Goal: Task Accomplishment & Management: Manage account settings

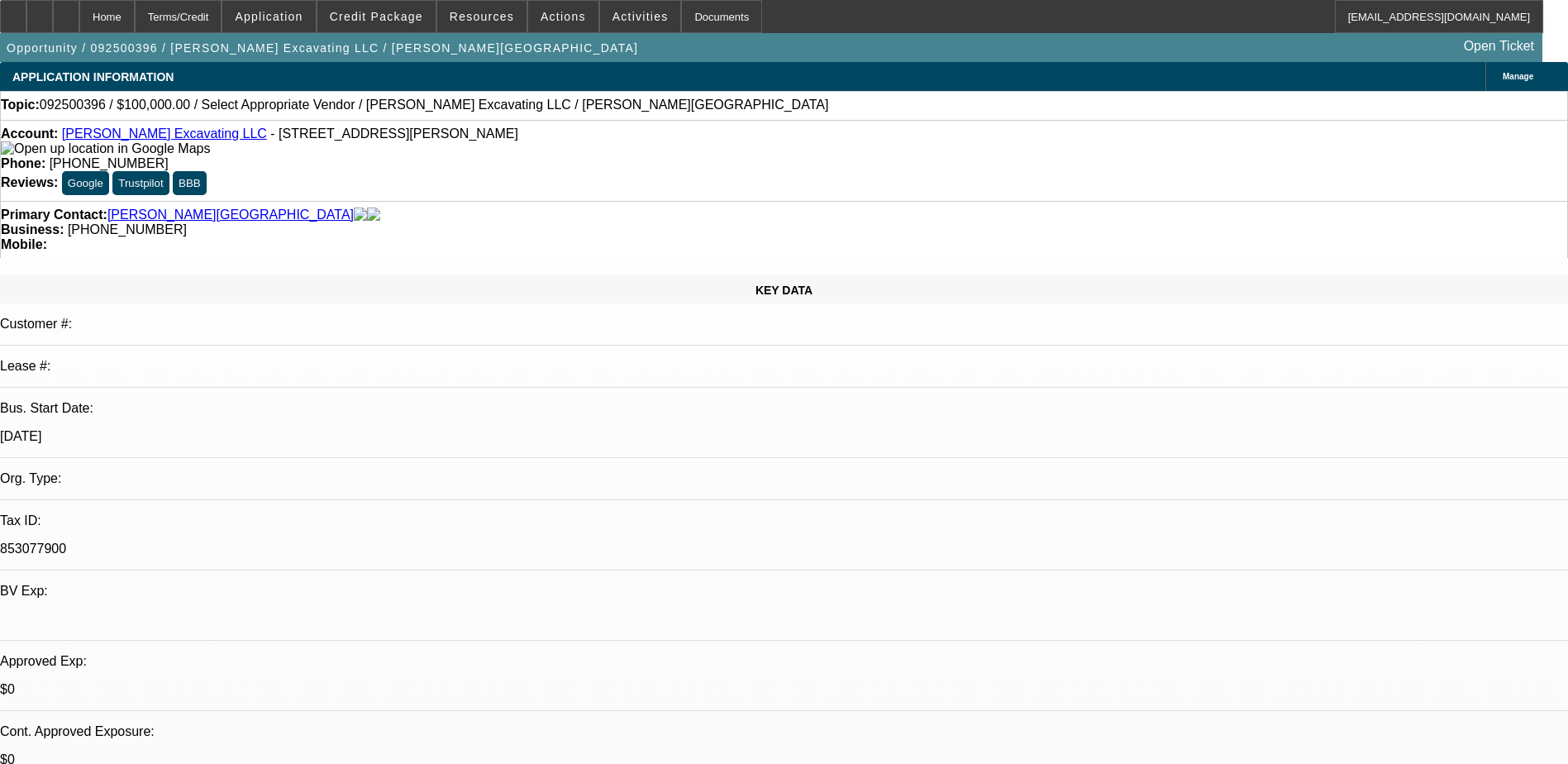
select select "0"
select select "2"
select select "0.1"
select select "4"
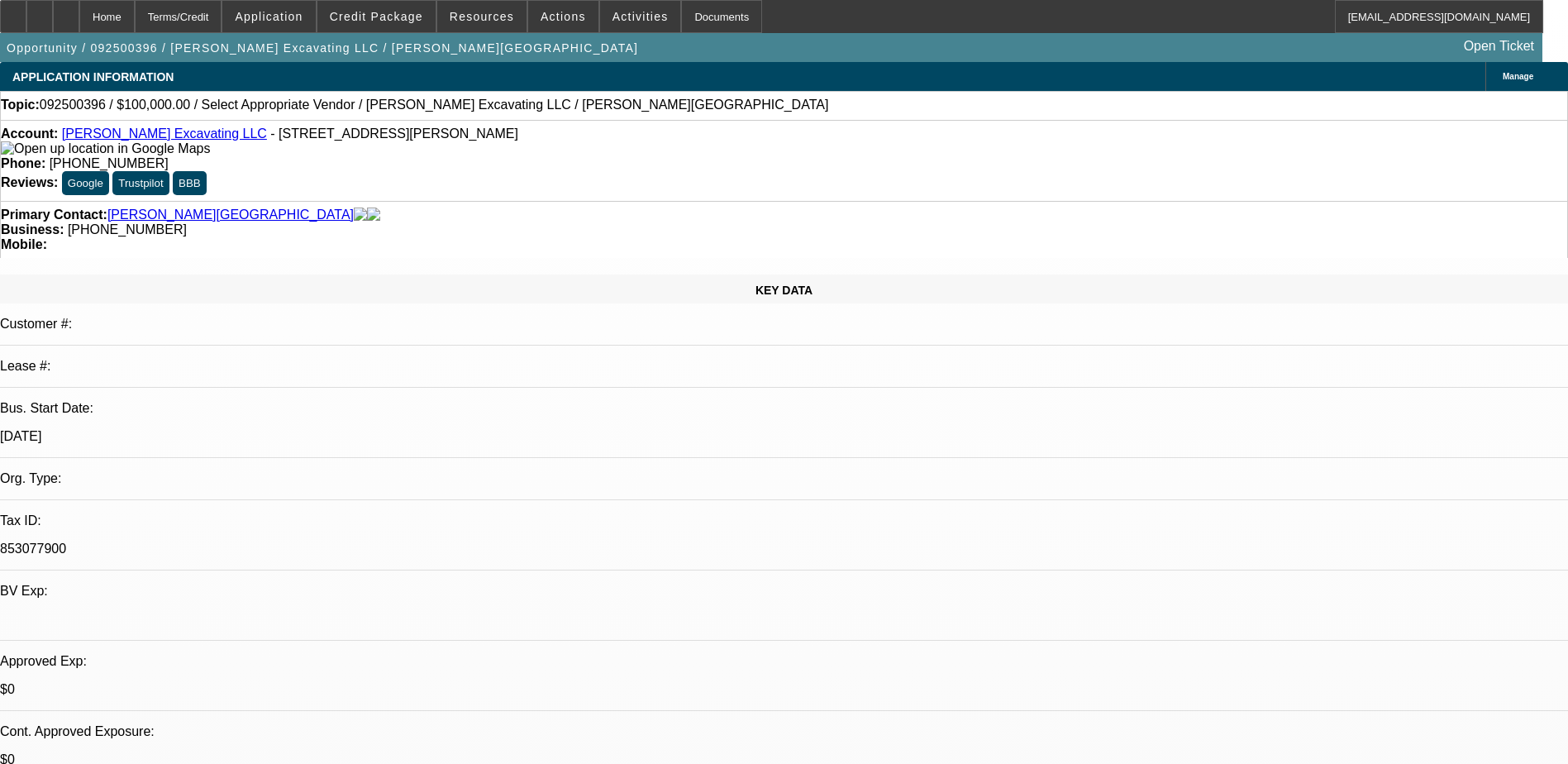
click at [671, 113] on div "Topic: 092500396 / $100,000.00 / Select Appropriate Vendor / Staebler Excavatin…" at bounding box center [784, 105] width 1566 height 15
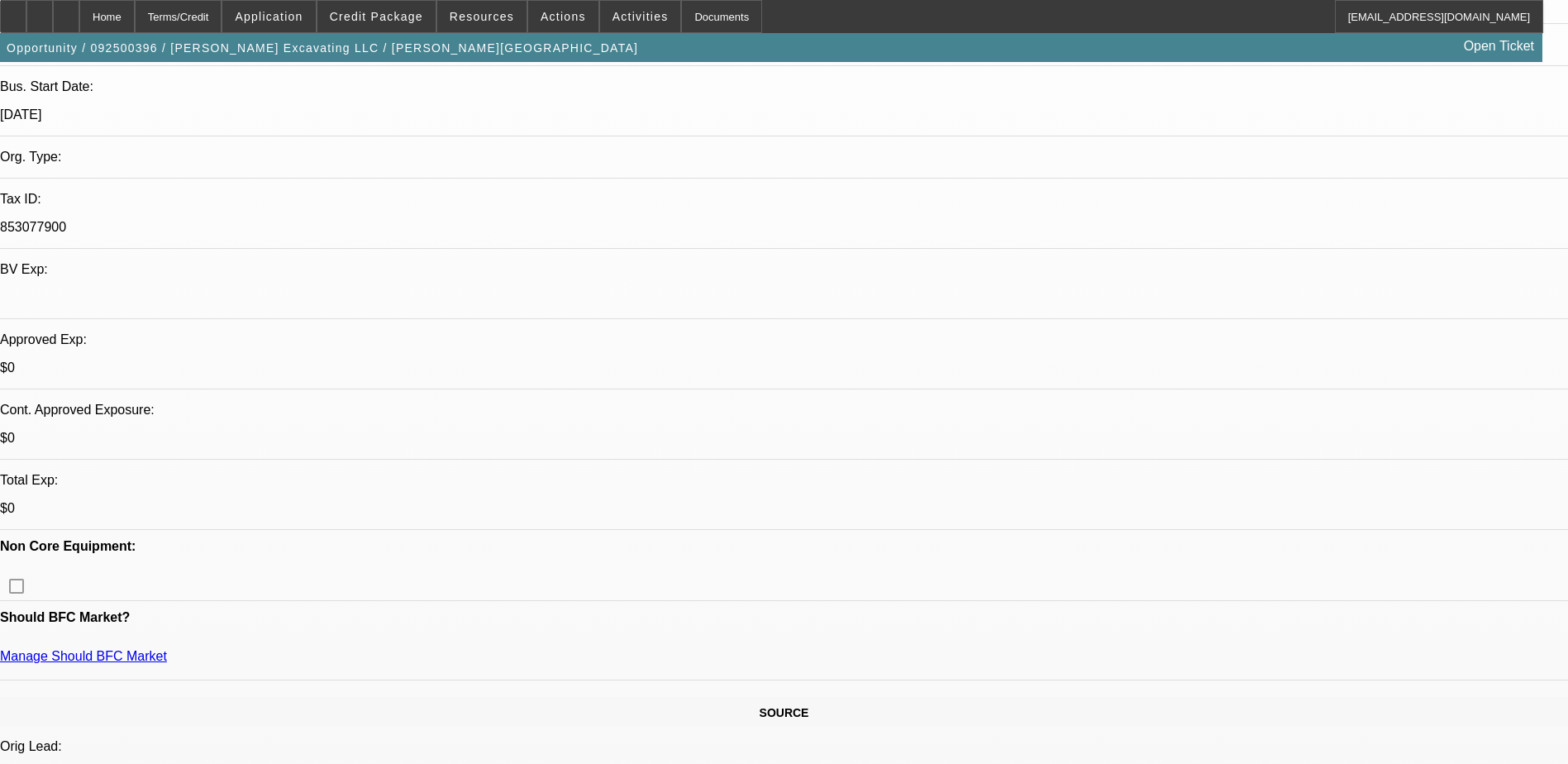
scroll to position [331, 0]
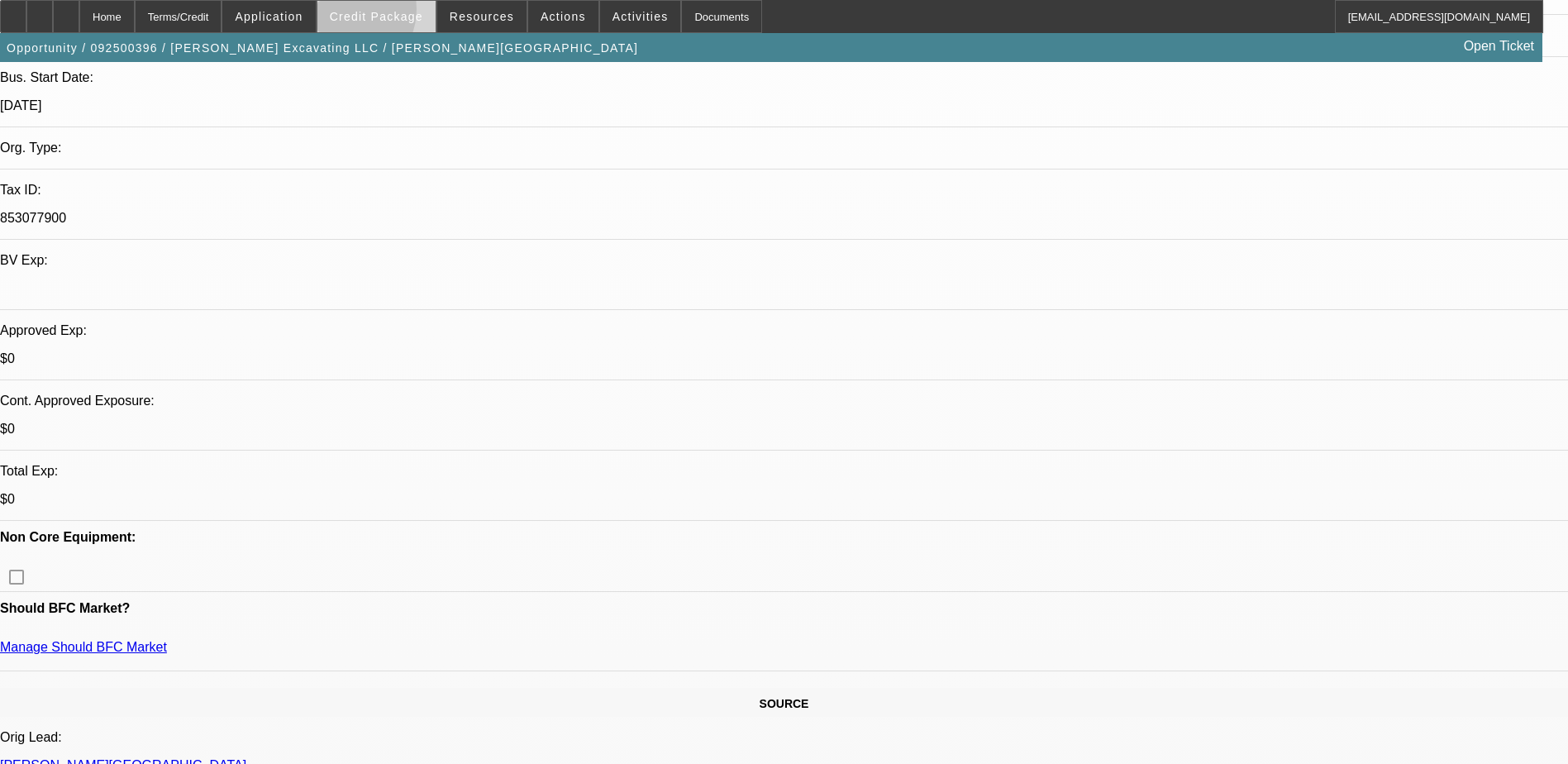
click at [370, 14] on span "Credit Package" at bounding box center [376, 16] width 93 height 14
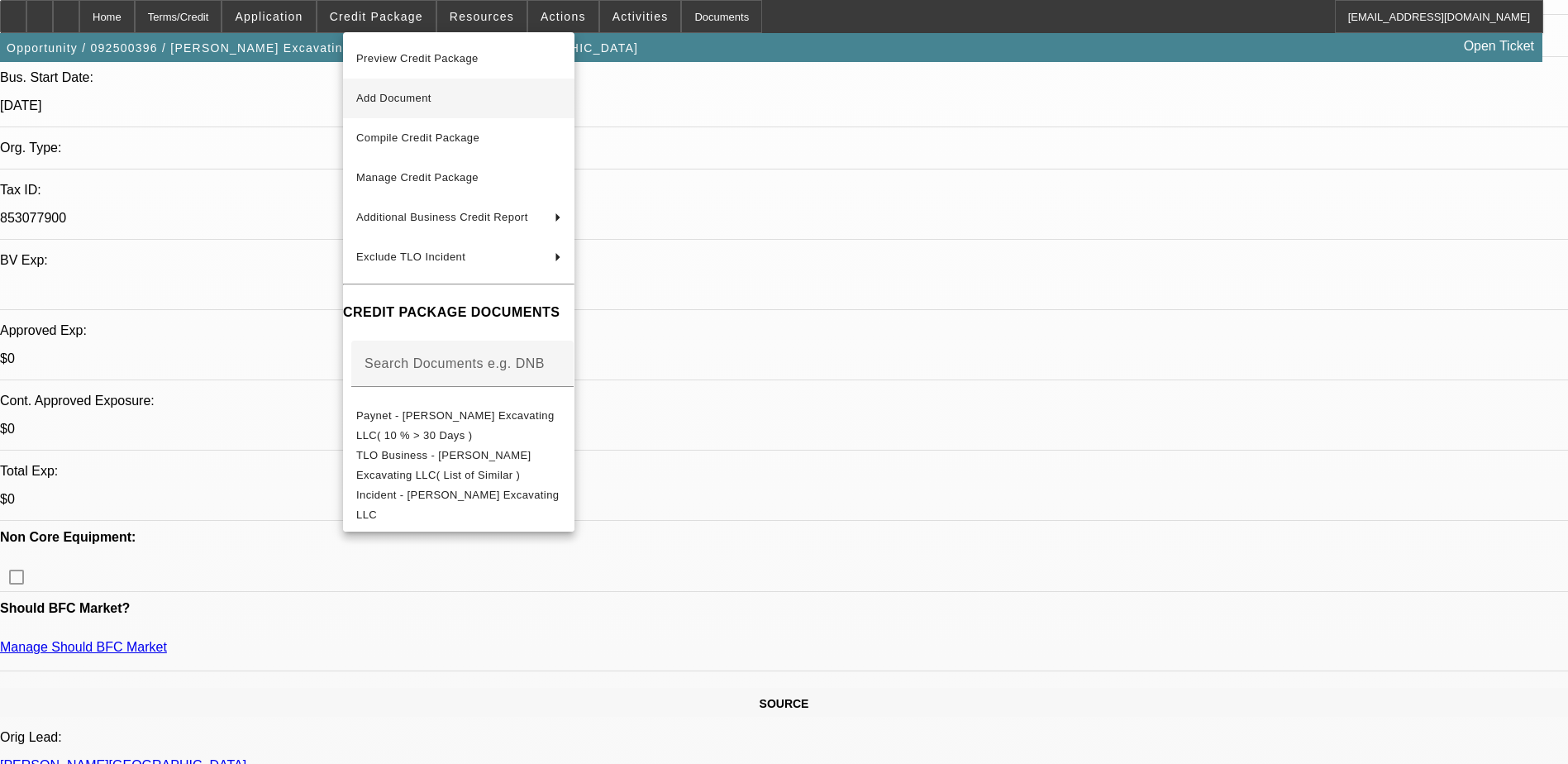
click at [408, 92] on span "Add Document" at bounding box center [394, 98] width 75 height 13
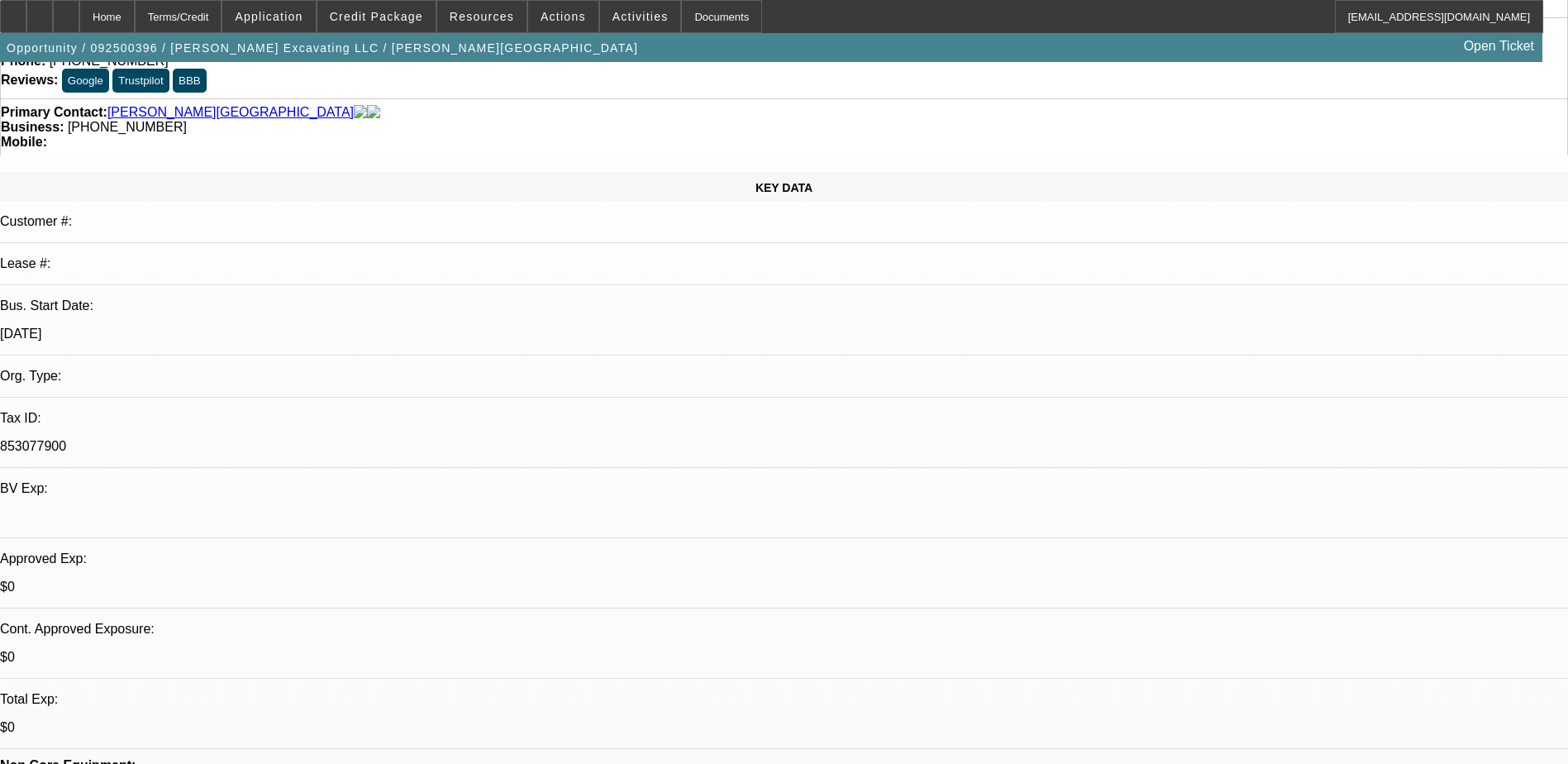
scroll to position [0, 0]
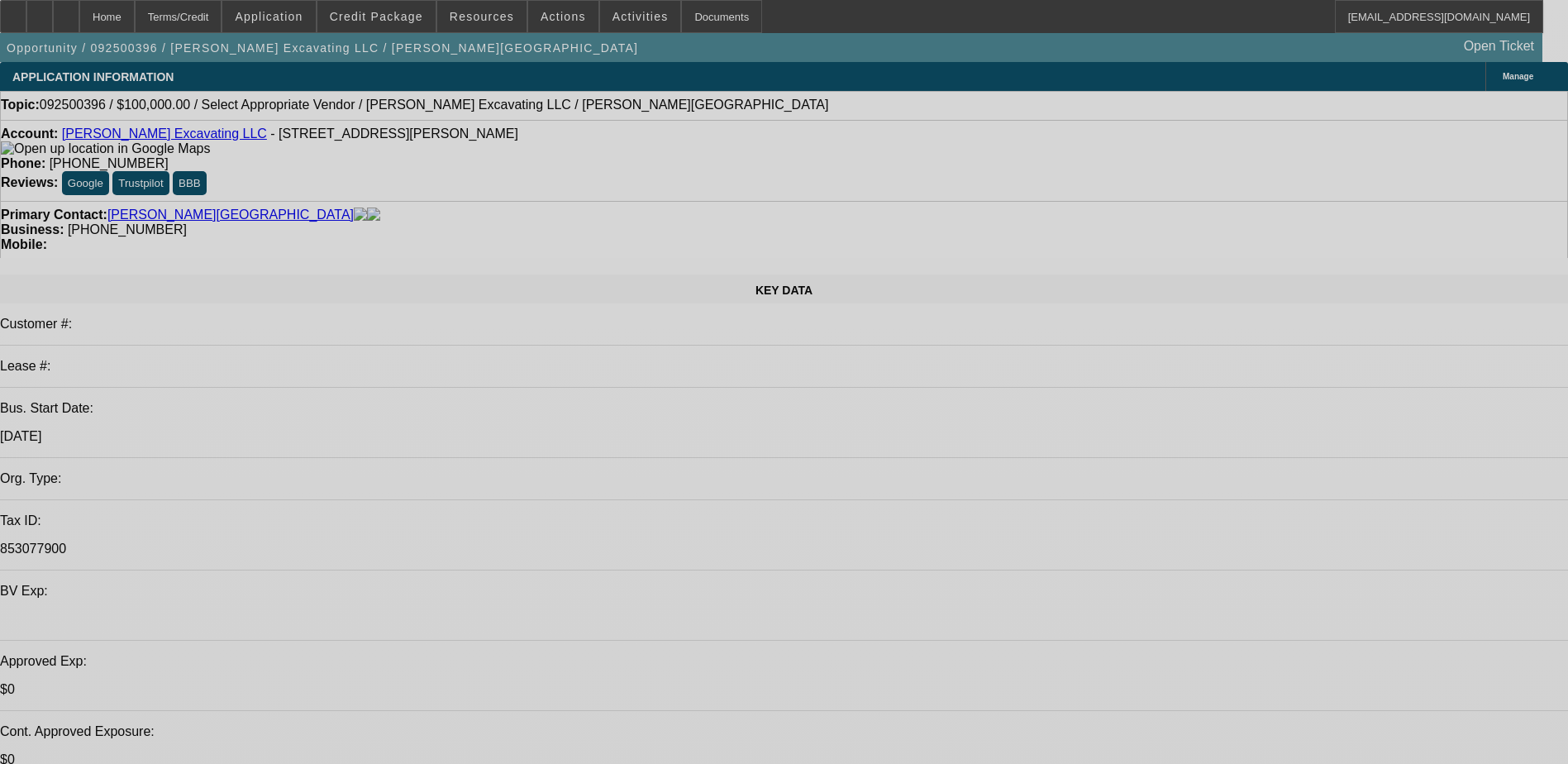
select select "0"
select select "2"
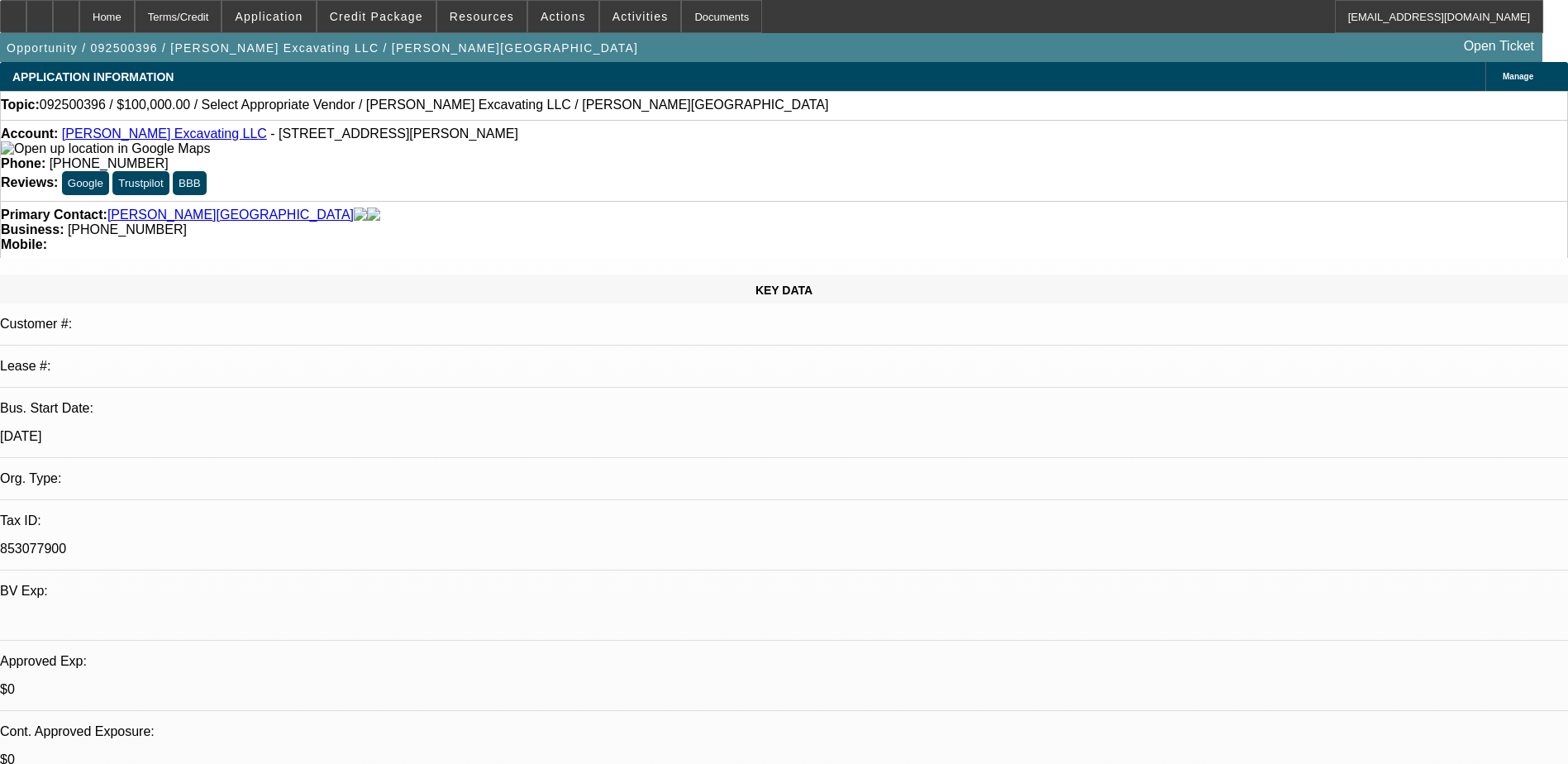
select select "0.1"
select select "1"
select select "2"
select select "4"
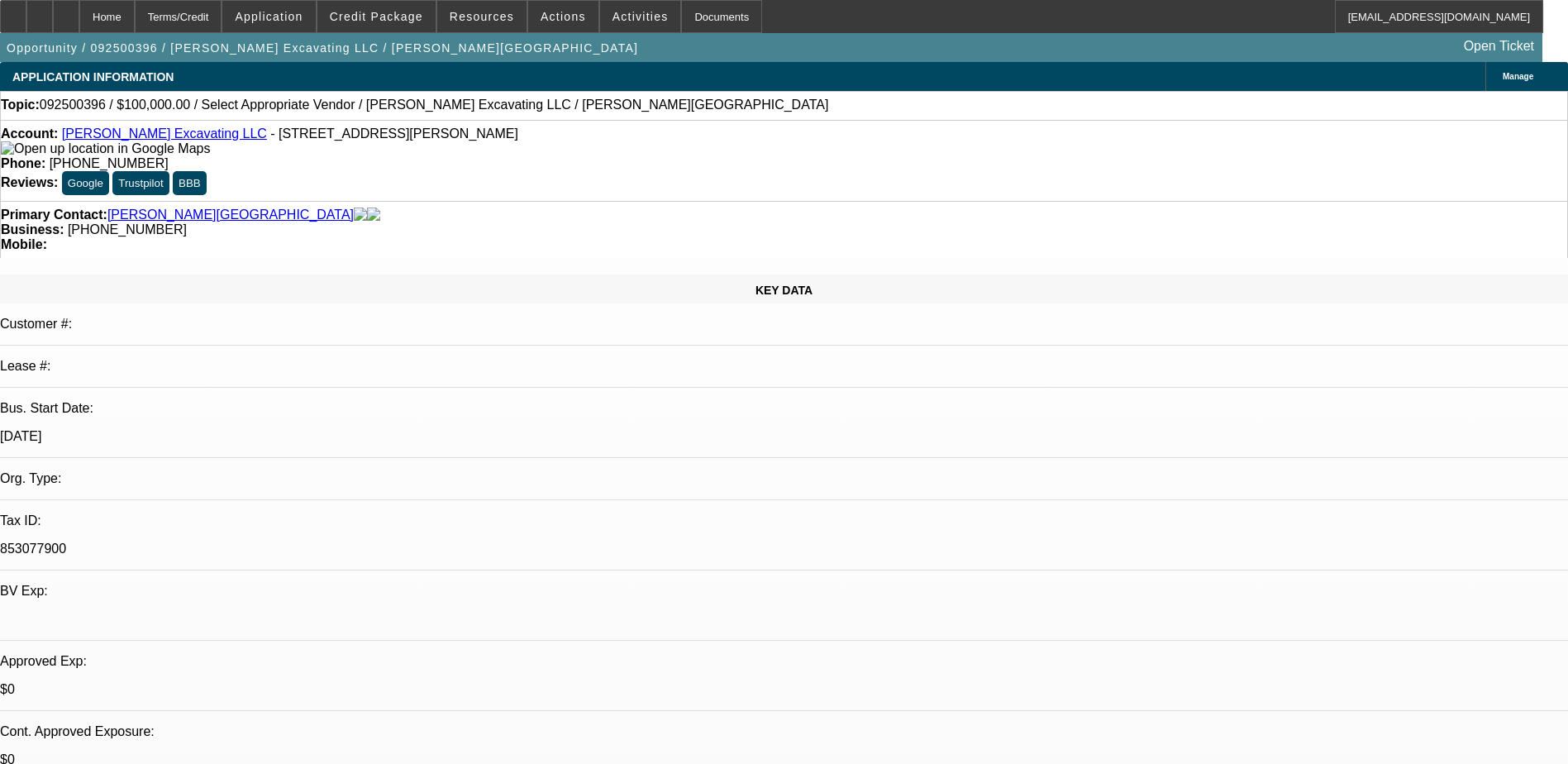
radio input "true"
type textarea "Austin wants this to be a corp only deal"
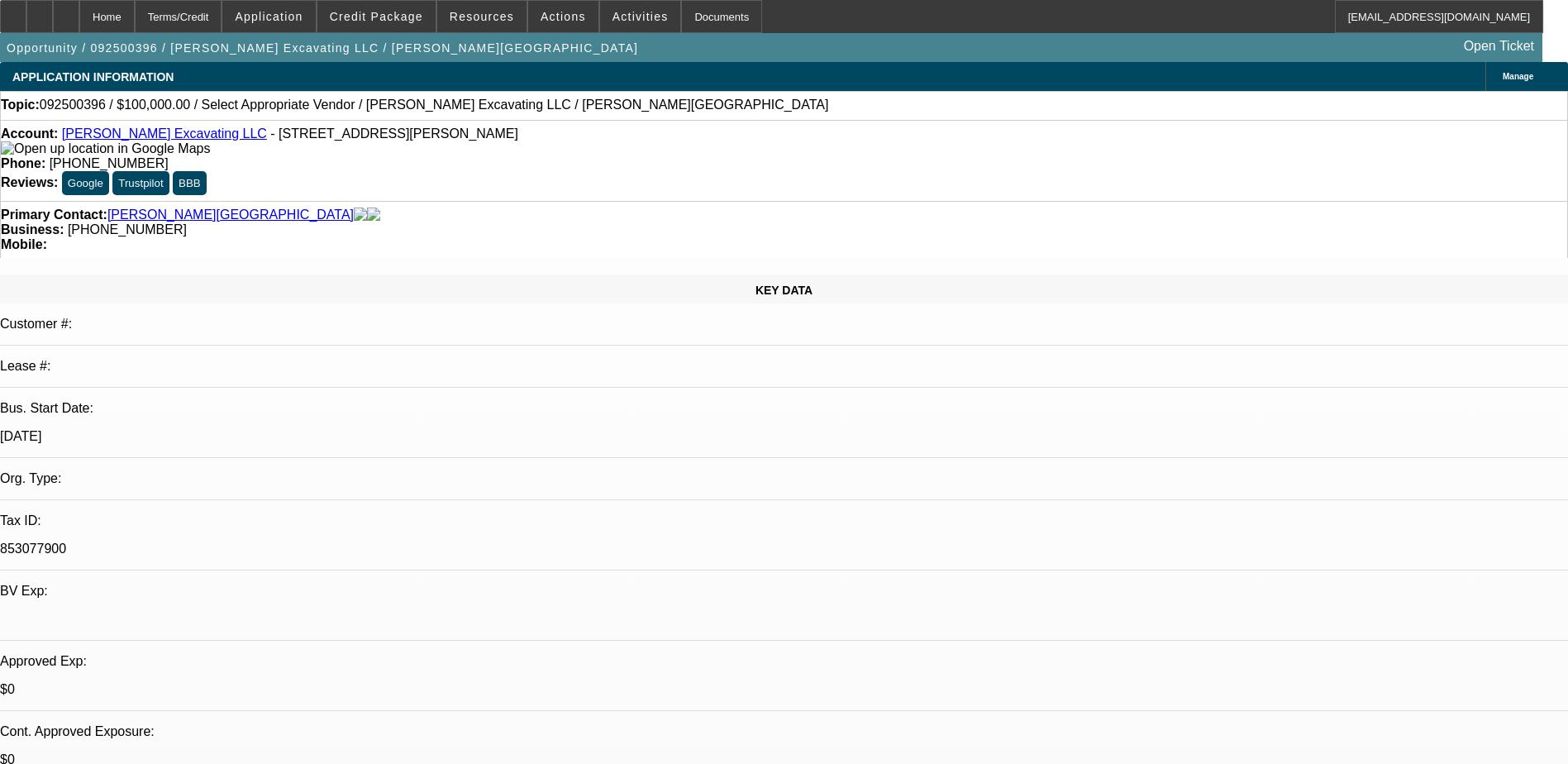
radio input "true"
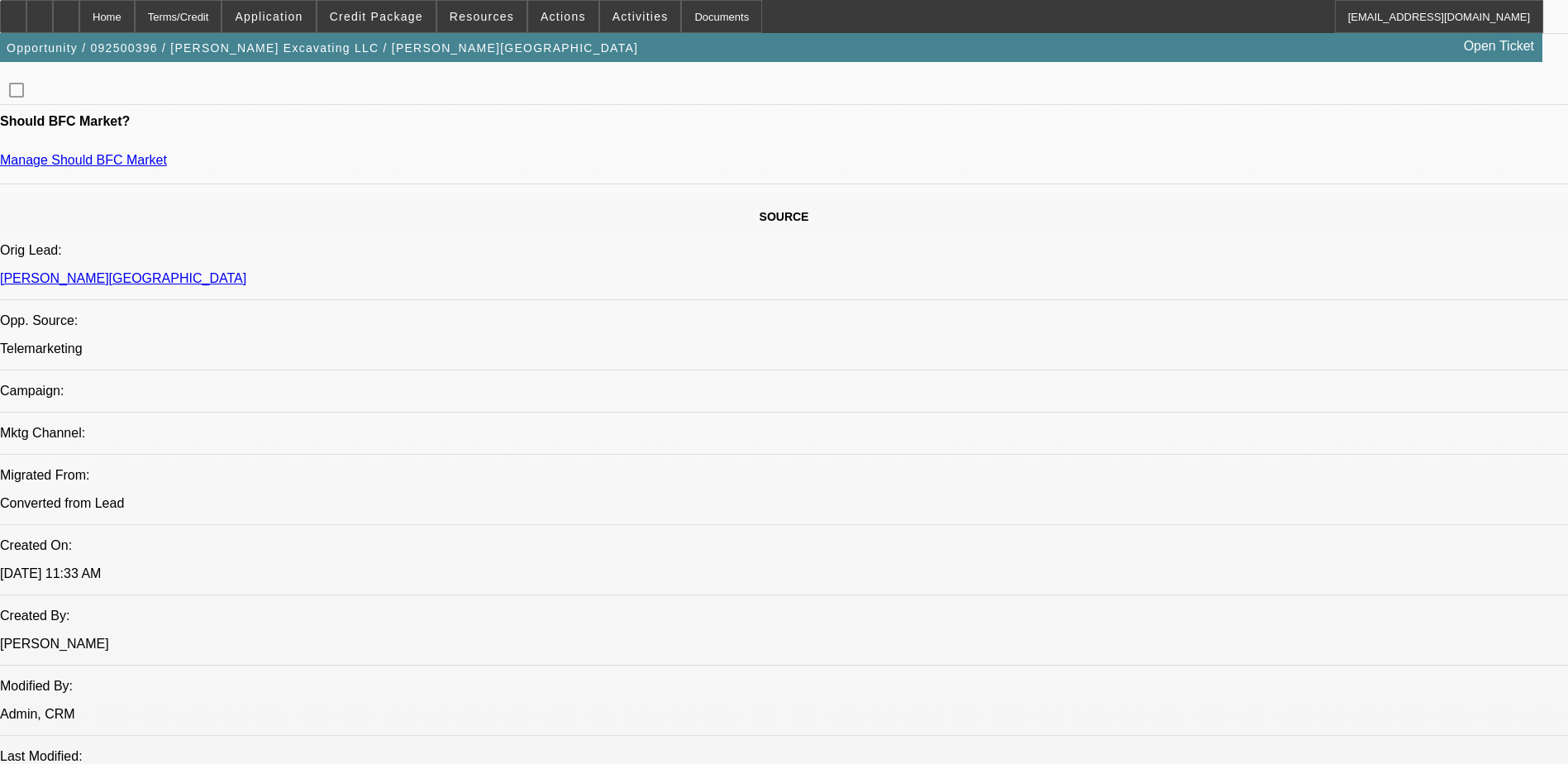
scroll to position [827, 0]
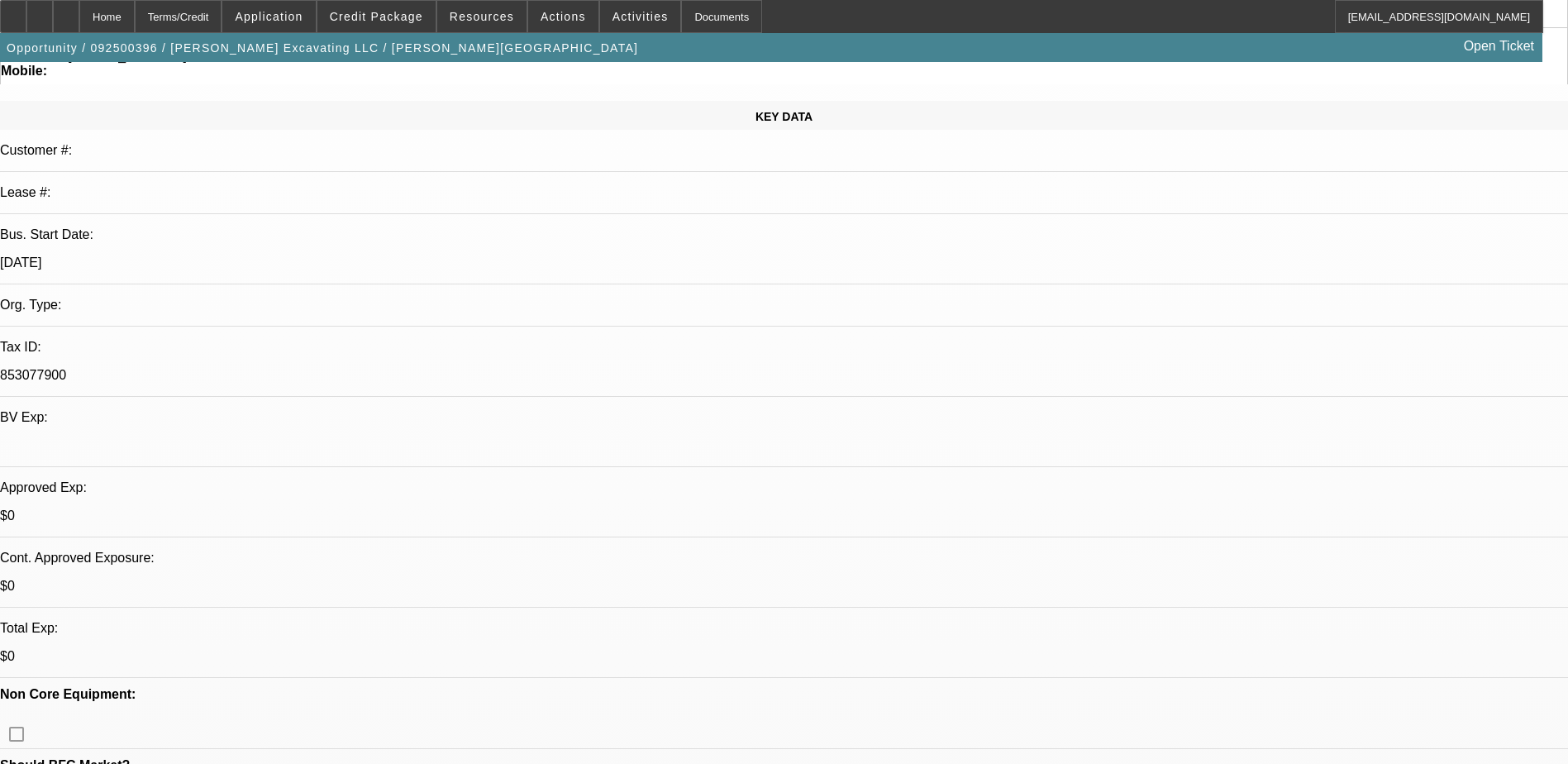
scroll to position [0, 0]
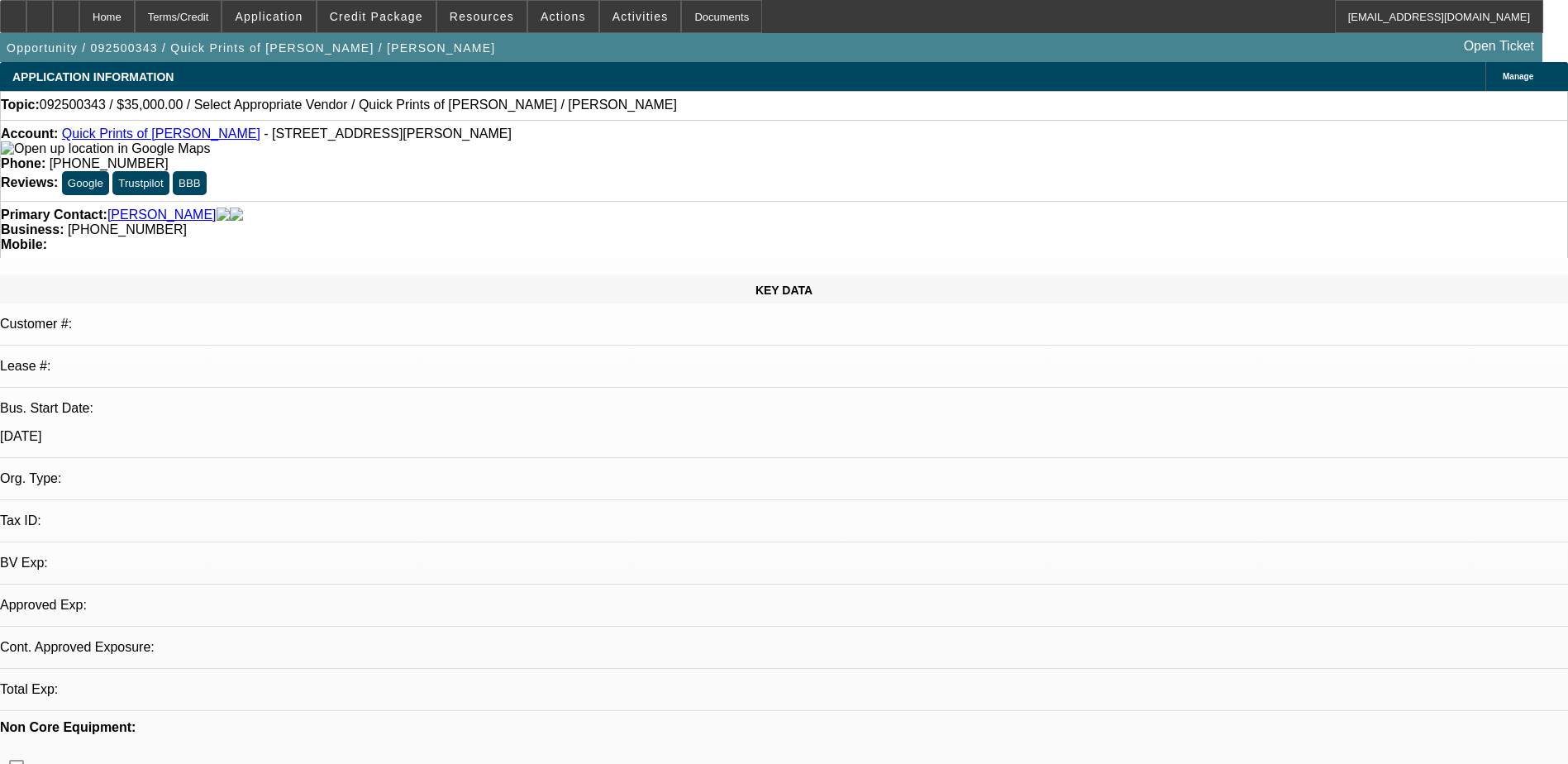
select select "0"
select select "2"
select select "0.1"
select select "4"
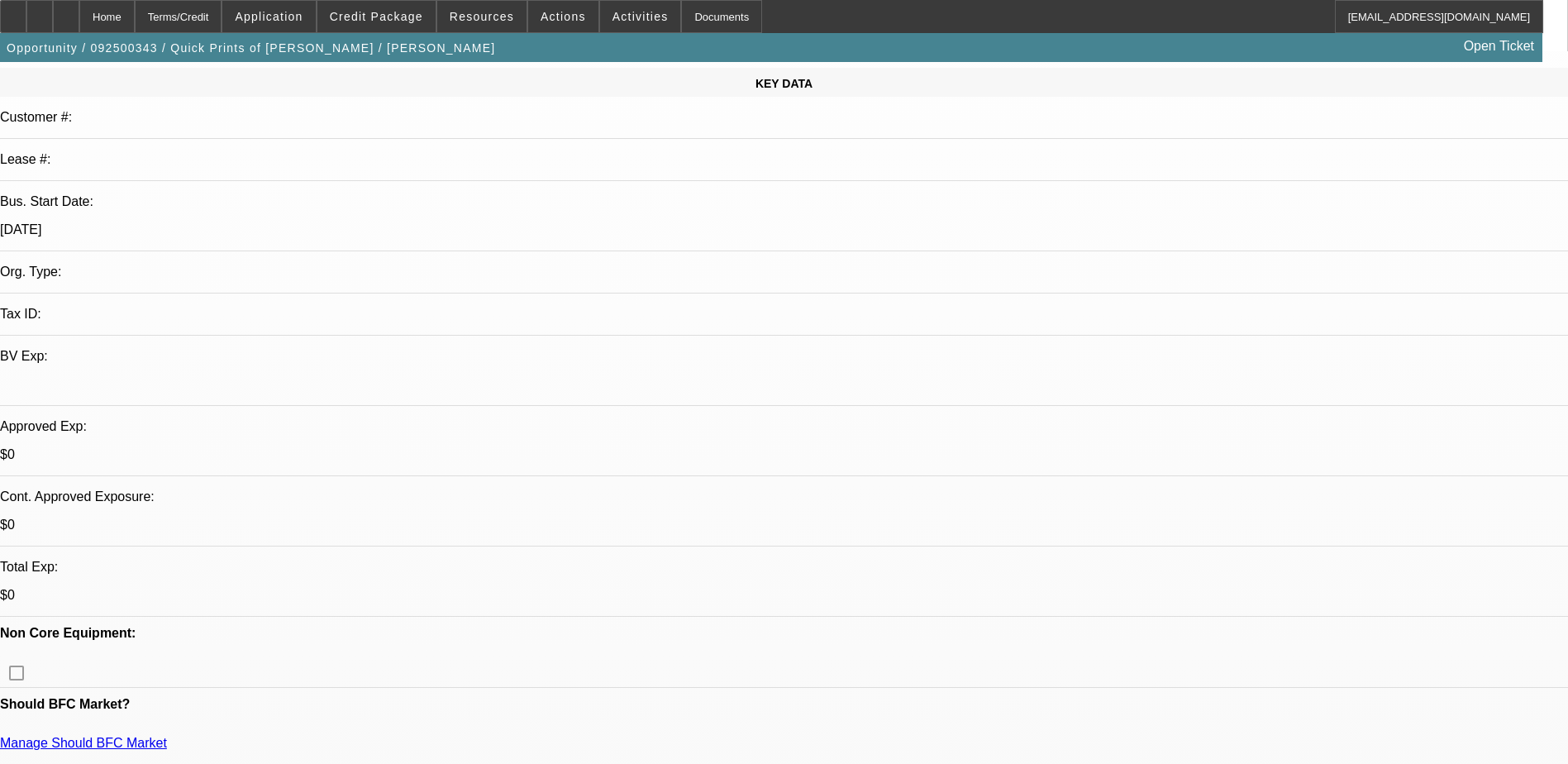
scroll to position [248, 0]
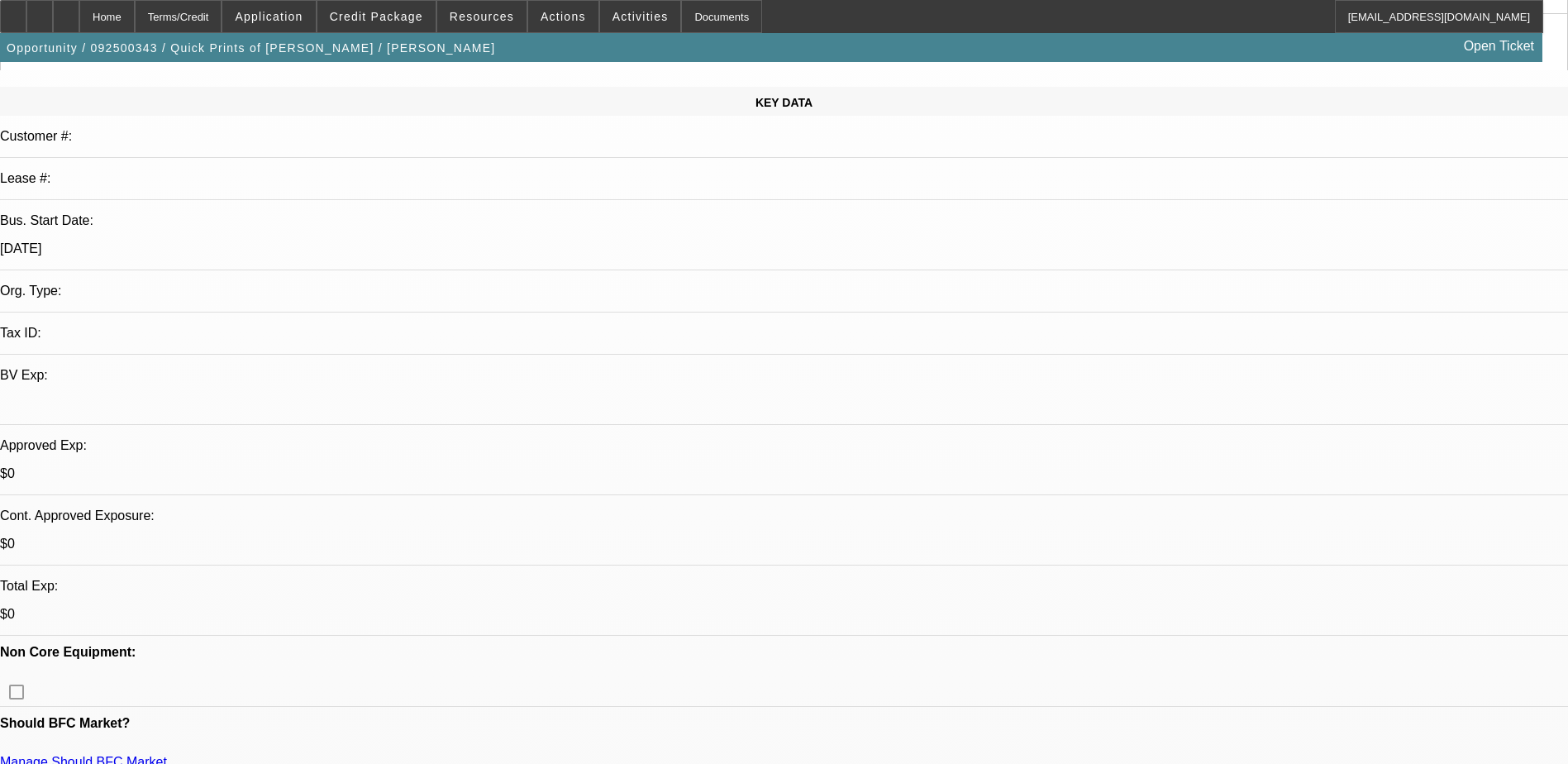
scroll to position [0, 0]
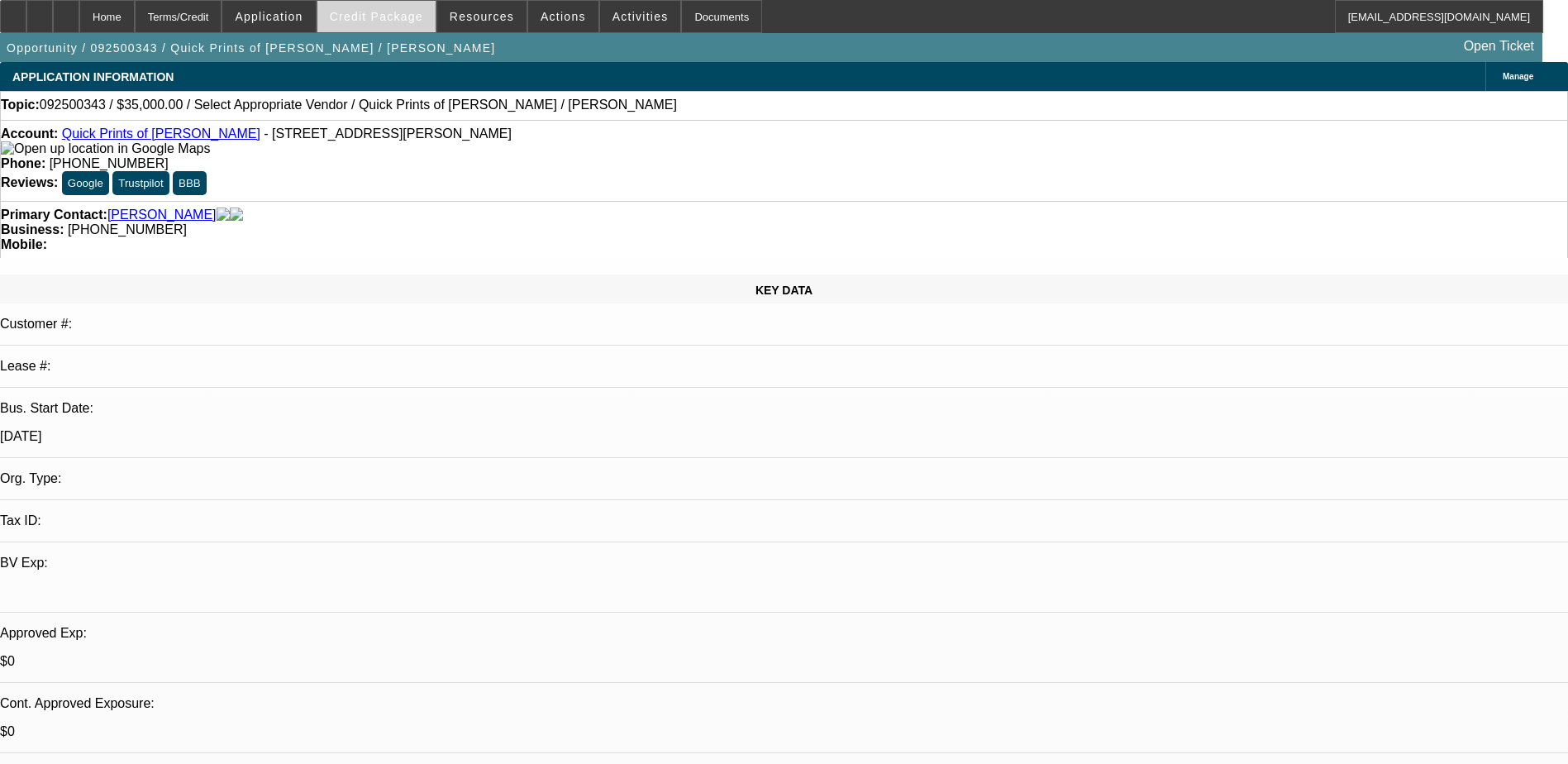
click at [397, 10] on button "Credit Package" at bounding box center [376, 16] width 118 height 32
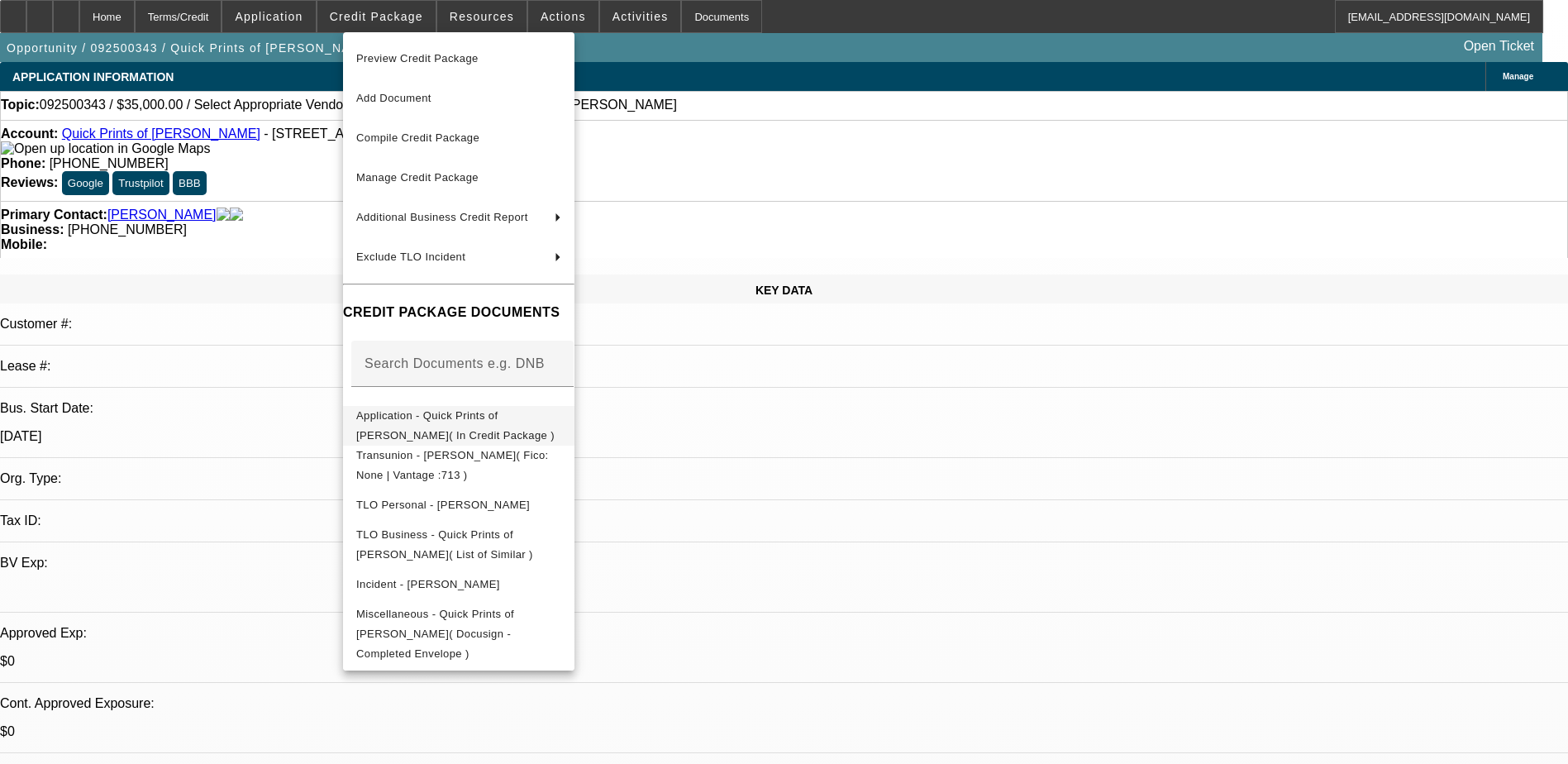
click at [554, 422] on span "Application - Quick Prints of Alice( In Credit Package )" at bounding box center [455, 426] width 199 height 33
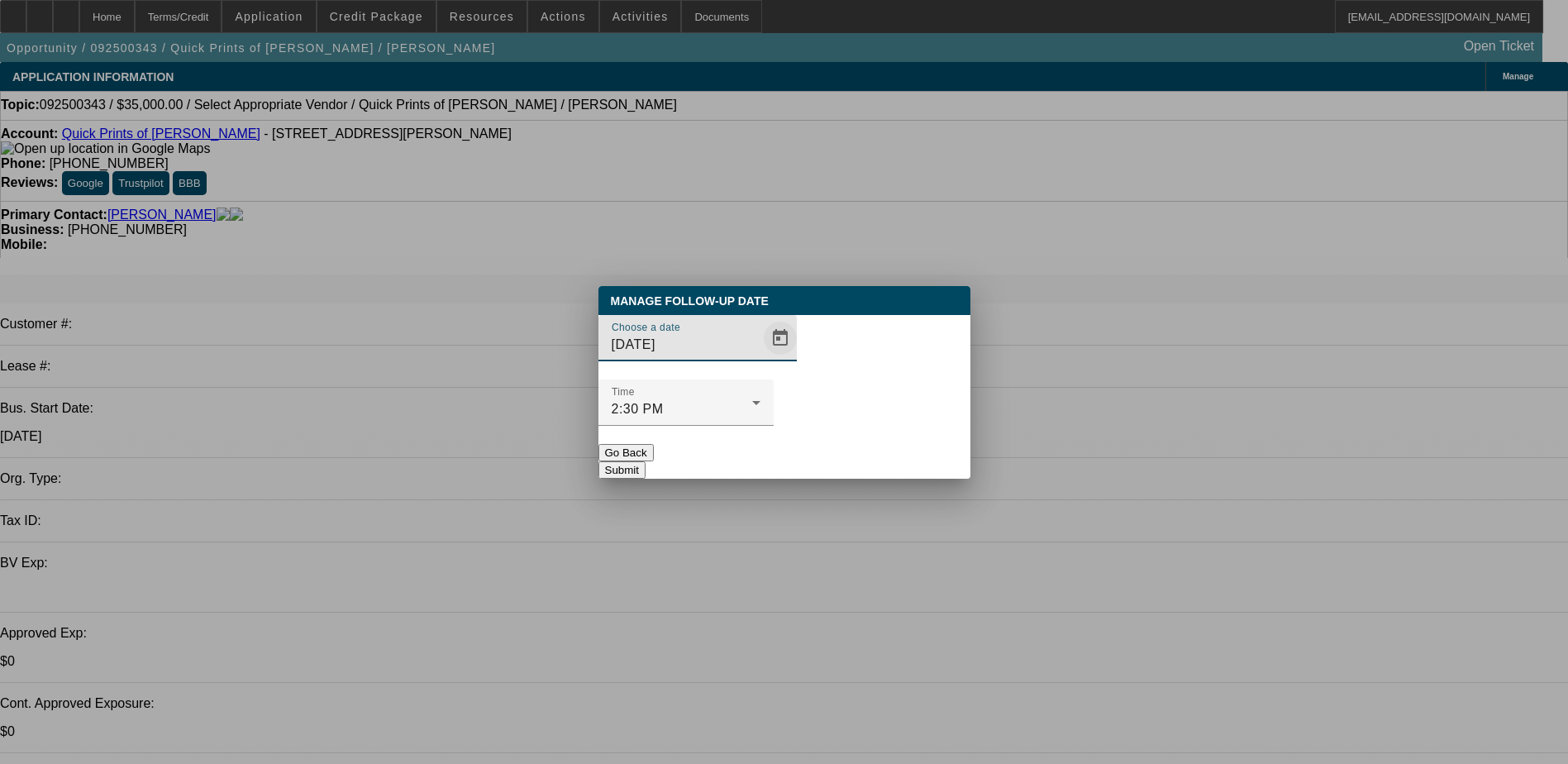
click at [760, 358] on span "Open calendar" at bounding box center [780, 338] width 40 height 40
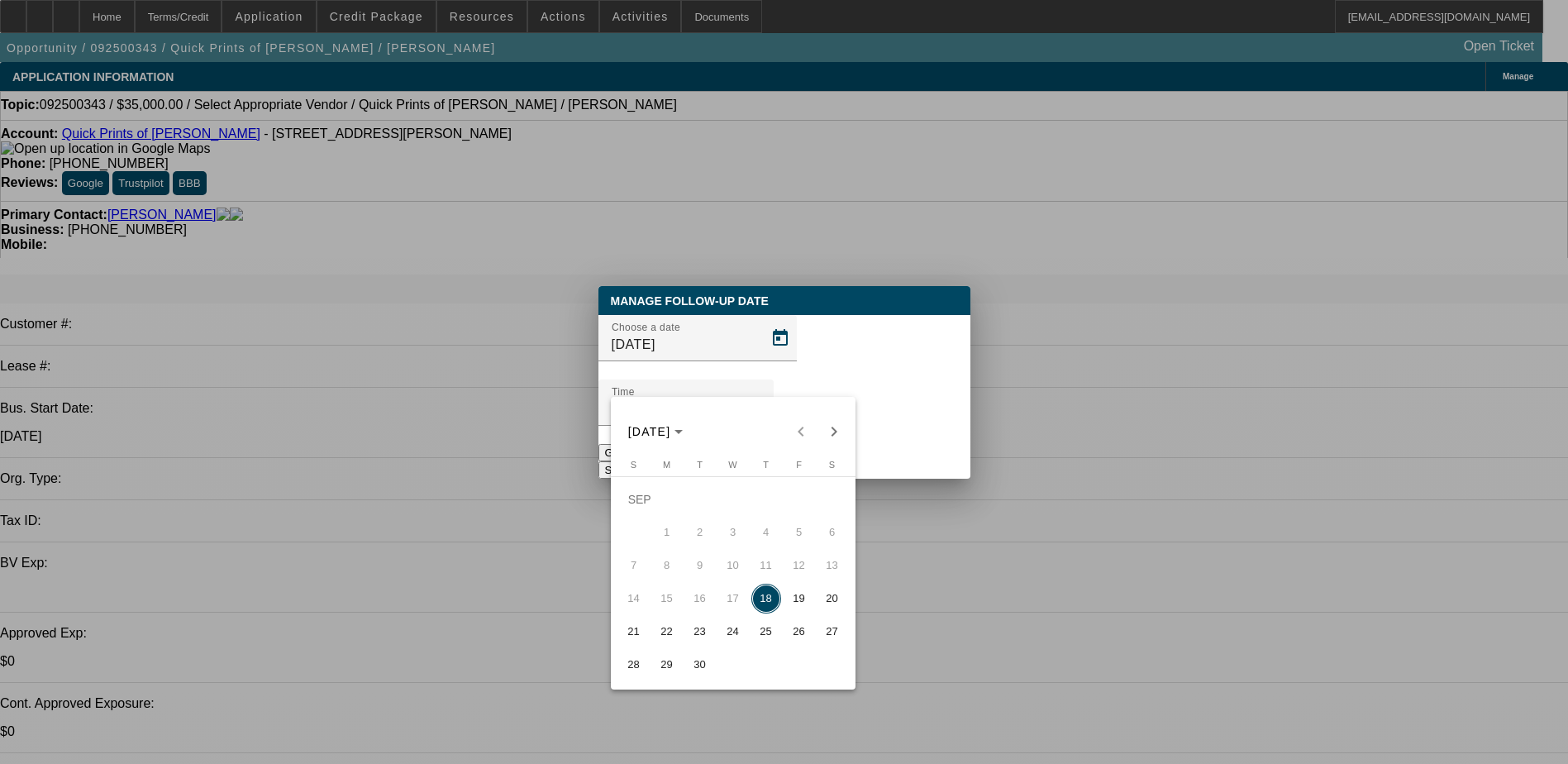
click at [800, 607] on span "19" at bounding box center [799, 598] width 30 height 30
type input "[DATE]"
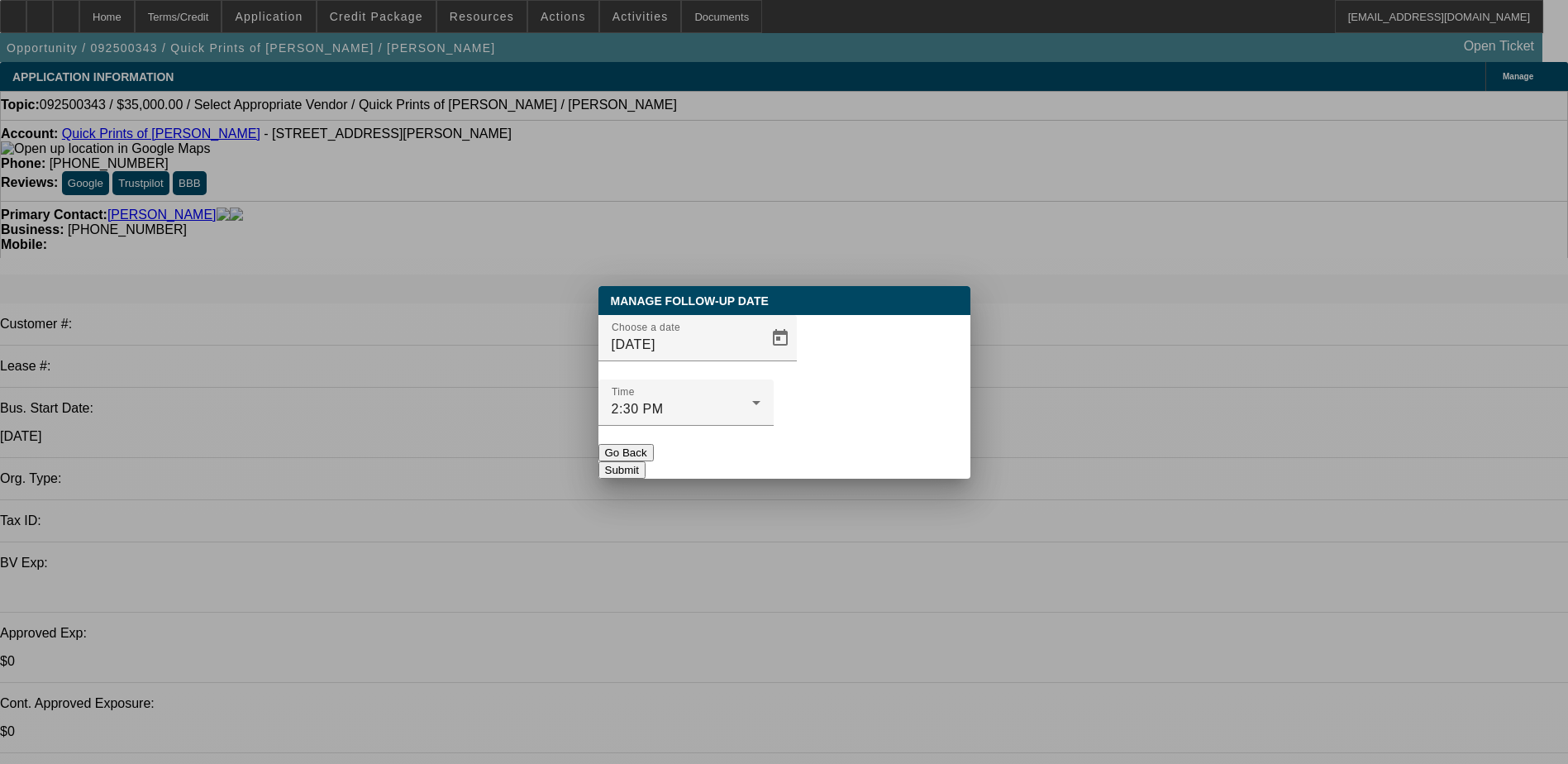
click at [646, 462] on button "Submit" at bounding box center [622, 470] width 47 height 17
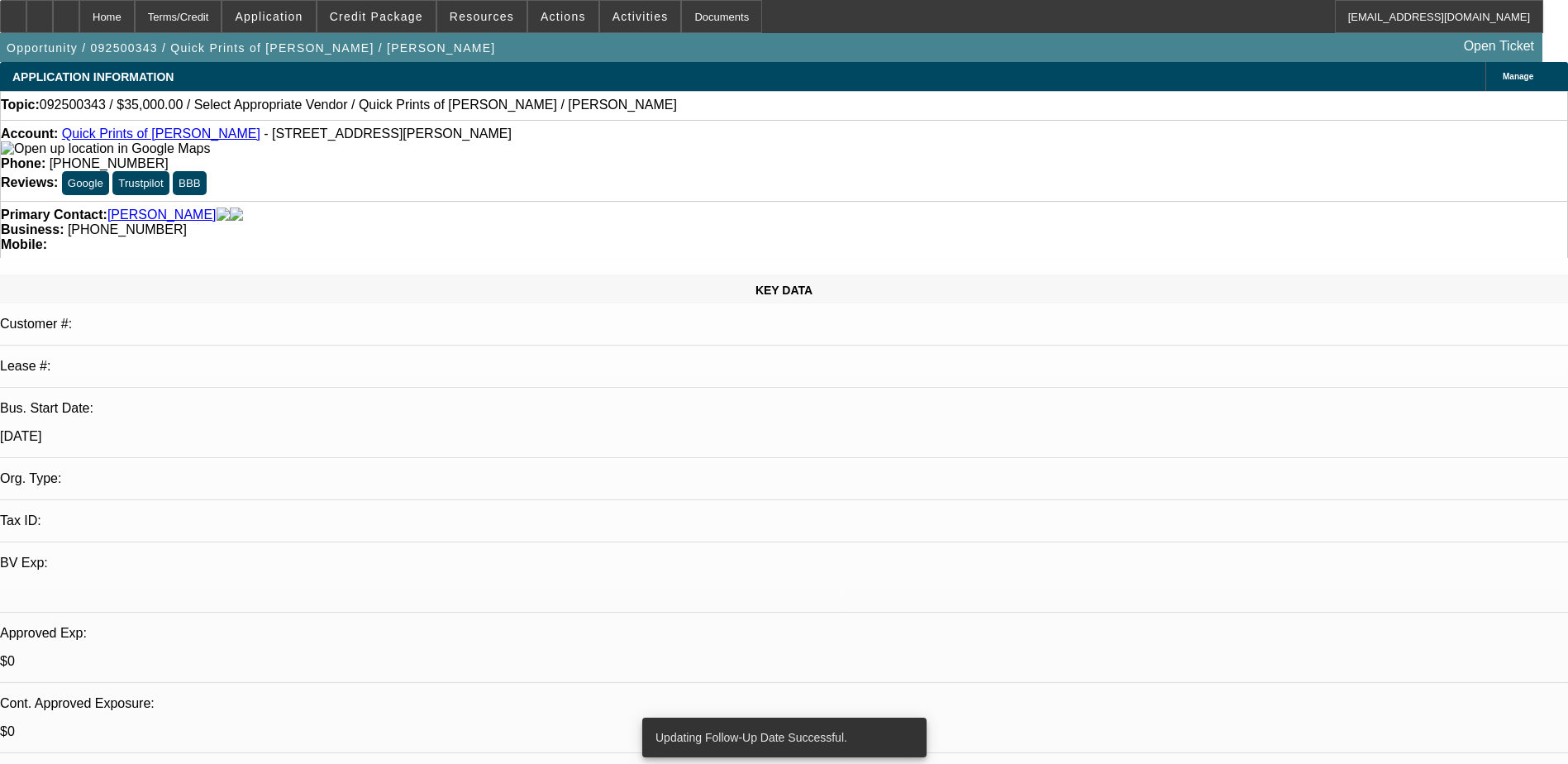
drag, startPoint x: 1261, startPoint y: 264, endPoint x: 1257, endPoint y: 304, distance: 40.2
radio input "true"
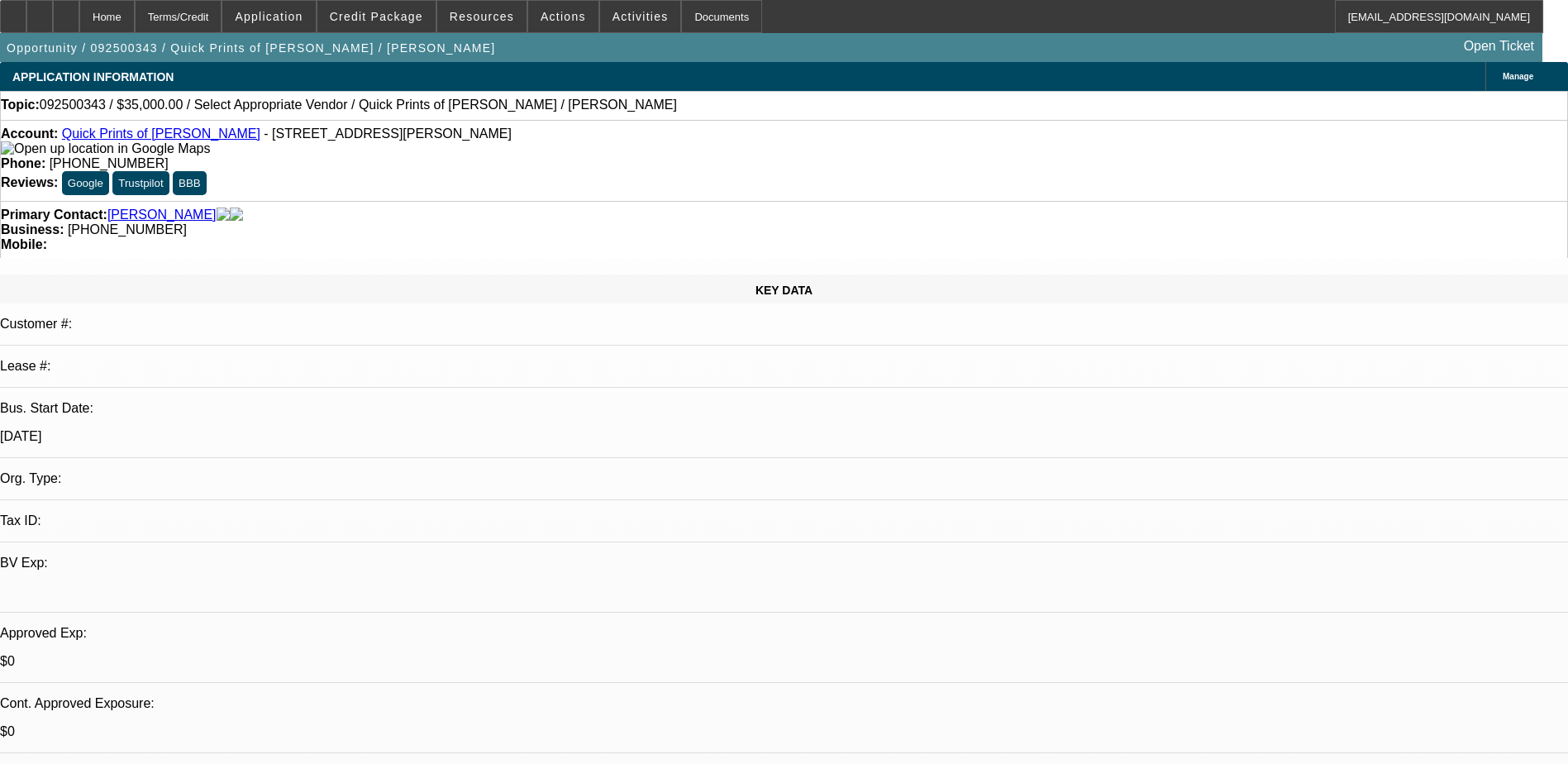
type textarea "Still waiting on banks, last call said he wanted zero down payment. resent the …"
radio input "true"
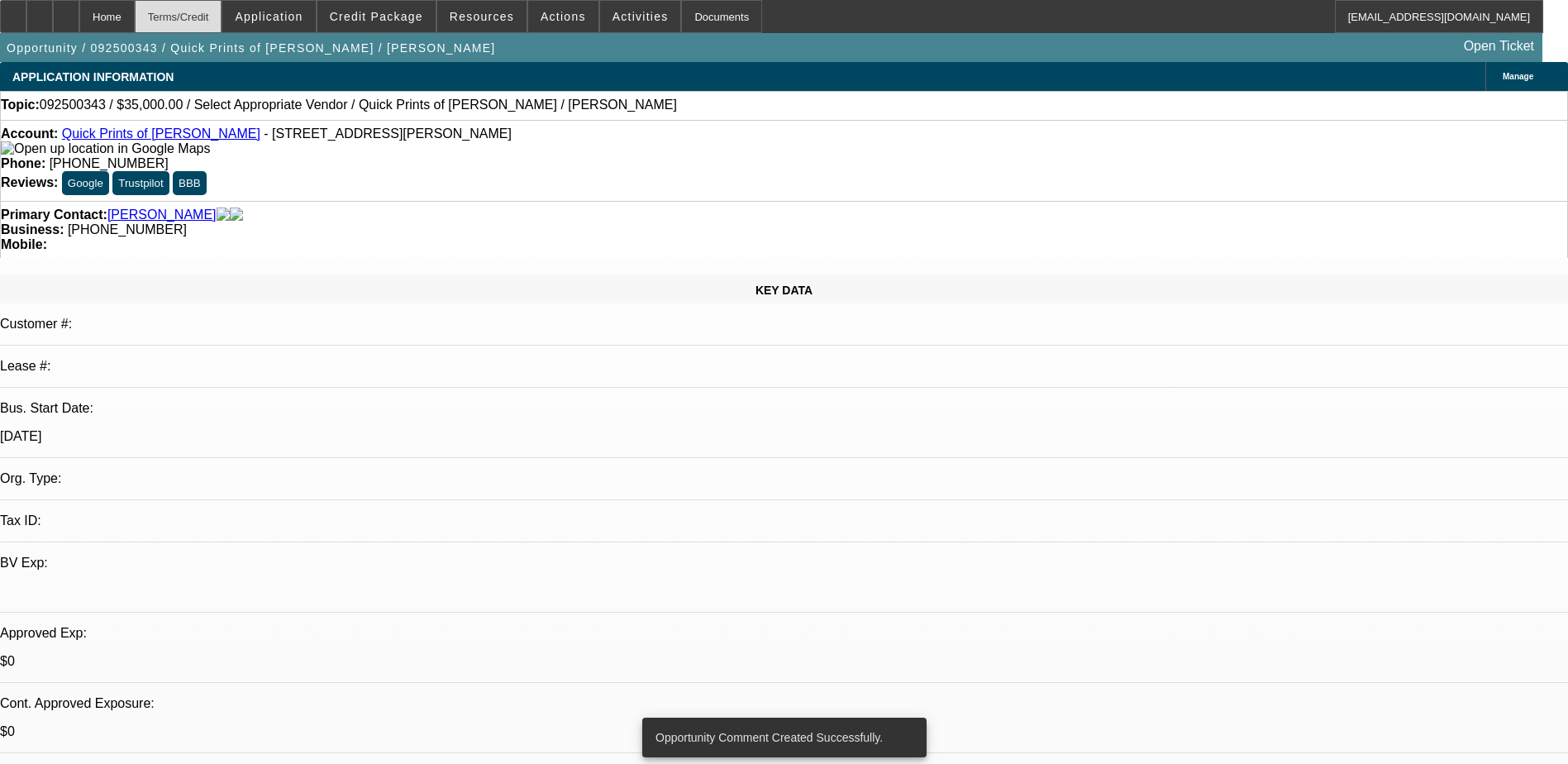
click at [222, 13] on div "Terms/Credit" at bounding box center [179, 16] width 88 height 33
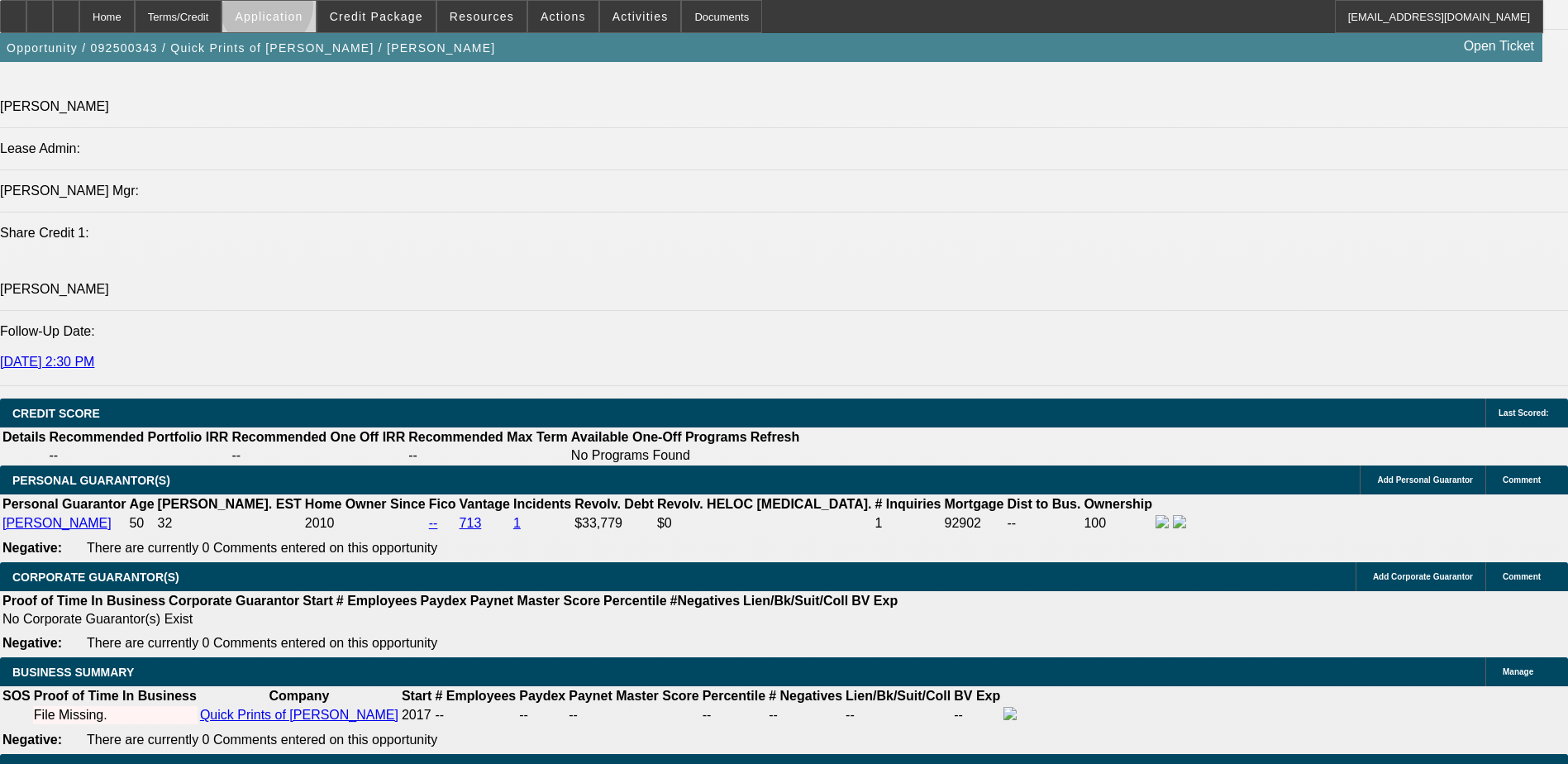
click at [307, 9] on span at bounding box center [268, 16] width 93 height 40
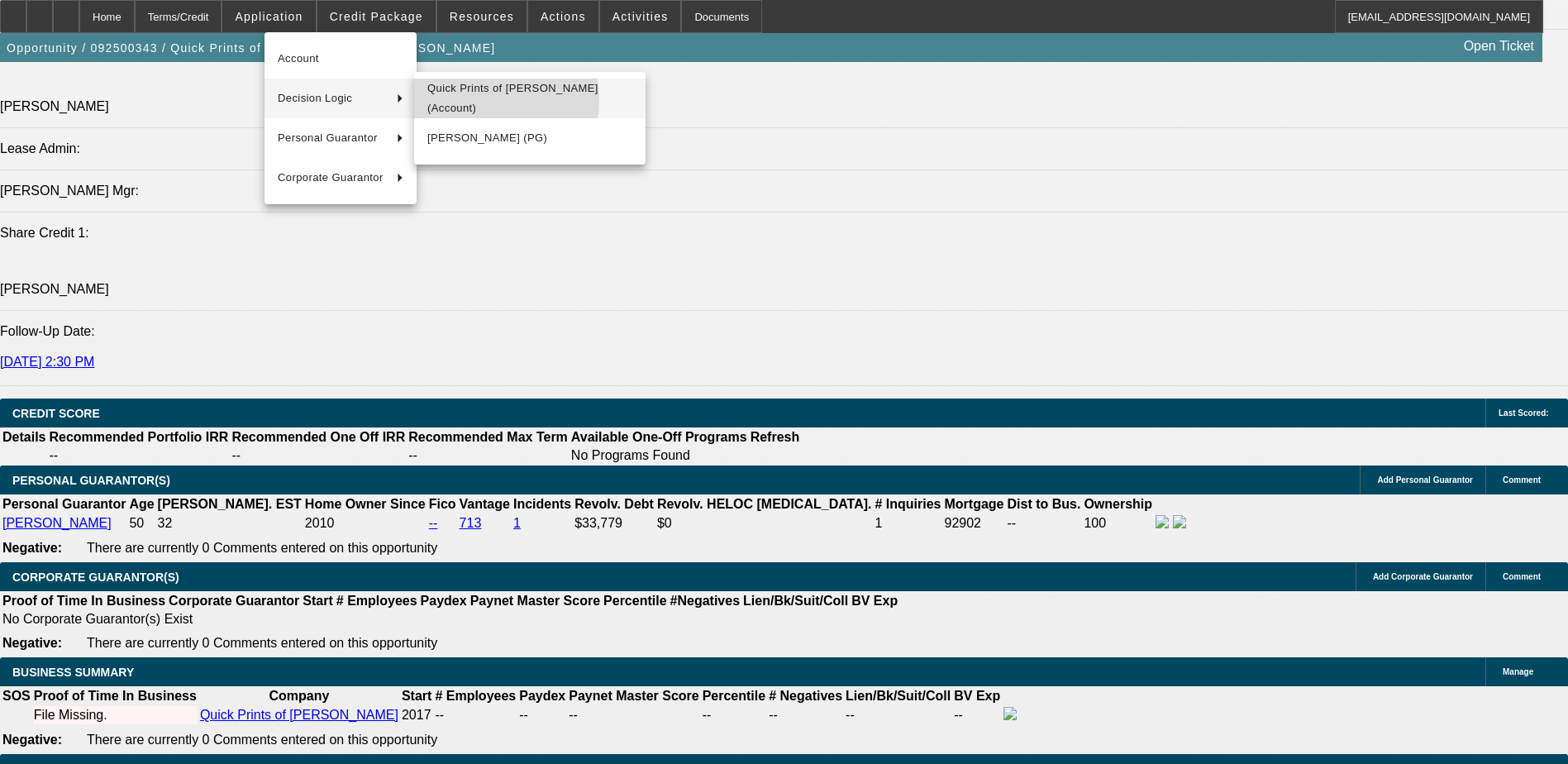
click at [484, 100] on span "Quick Prints of Alice (Account)" at bounding box center [530, 99] width 205 height 40
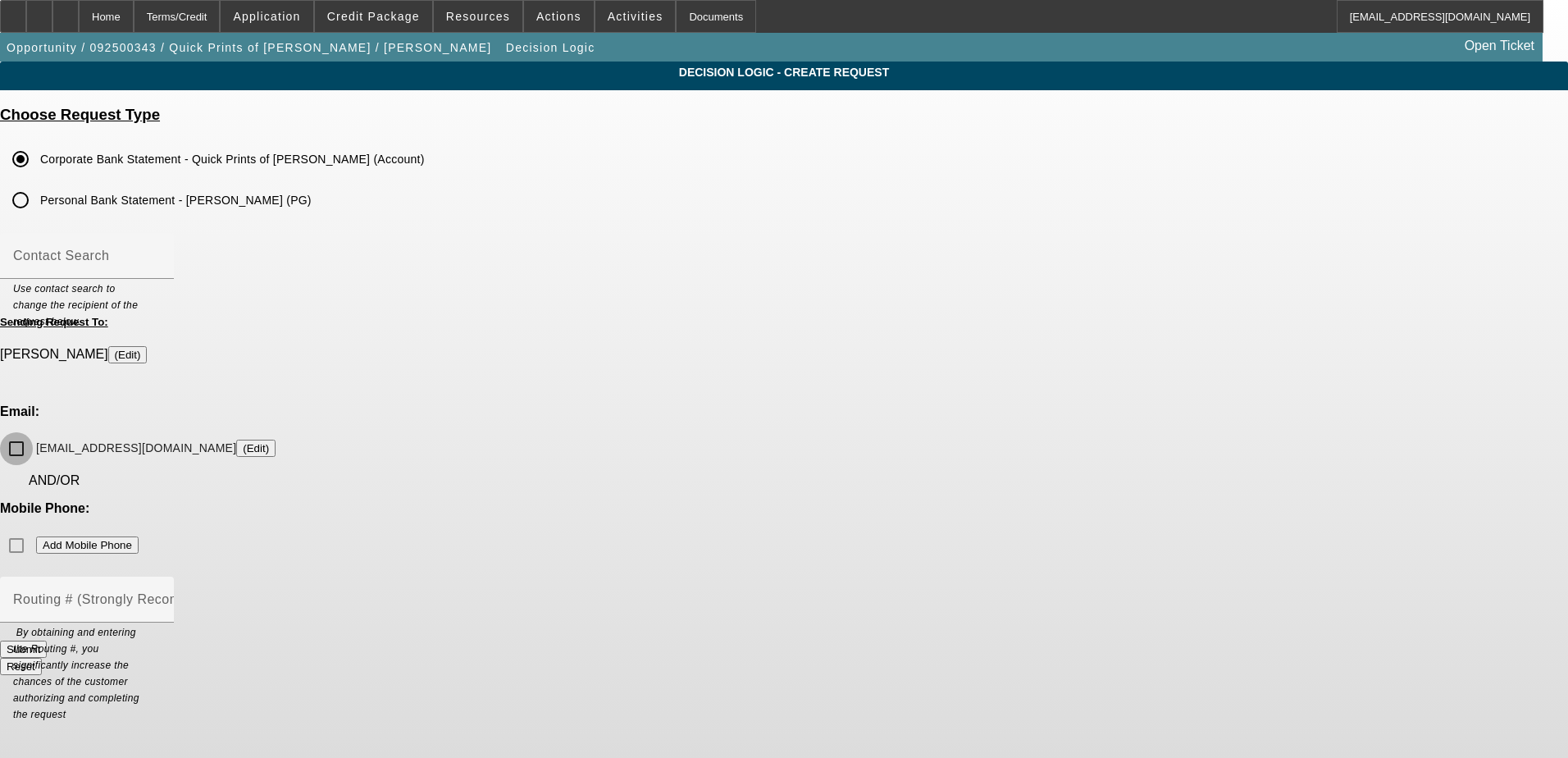
click at [32, 432] on input "quickprintsofalice@yahoo.com (Edit)" at bounding box center [16, 448] width 32 height 32
checkbox input "true"
click at [888, 501] on div "Mobile Phone: Add Mobile Phone" at bounding box center [784, 531] width 1568 height 60
click at [236, 592] on mat-label "Routing # (Strongly Recommended)" at bounding box center [124, 599] width 222 height 14
click at [161, 597] on input "Routing # (Strongly Recommended)" at bounding box center [87, 607] width 148 height 20
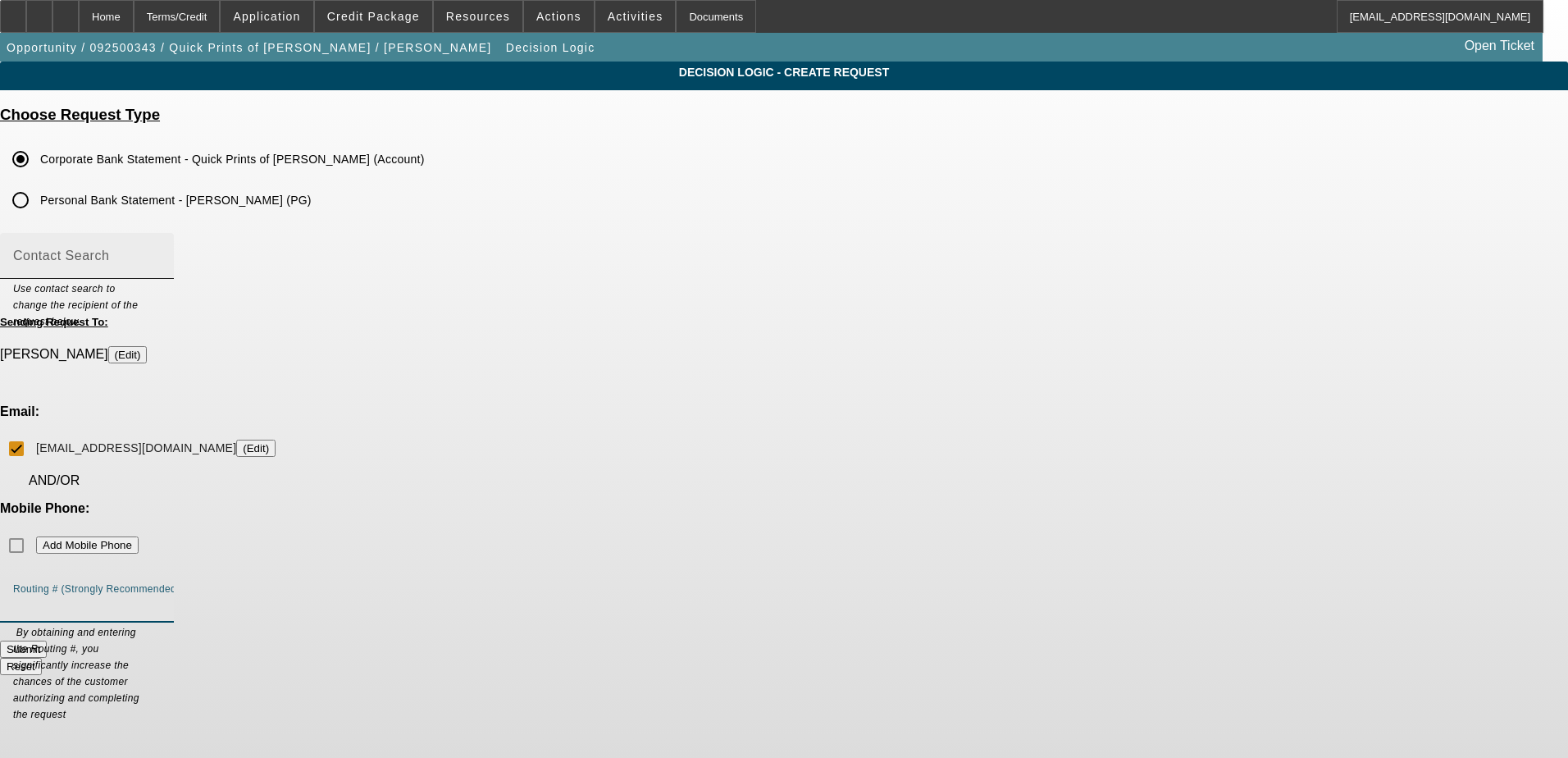
click at [161, 253] on div "Contact Search" at bounding box center [87, 256] width 148 height 46
click at [893, 501] on div "Mobile Phone: Add Mobile Phone" at bounding box center [784, 531] width 1568 height 60
click at [37, 199] on input "Personal Bank Statement - Javier Carrillo (PG)" at bounding box center [21, 200] width 32 height 32
click at [37, 161] on input "Corporate Bank Statement - Quick Prints of Alice (Account)" at bounding box center [21, 159] width 32 height 32
click at [161, 241] on div "Contact Search" at bounding box center [87, 256] width 148 height 46
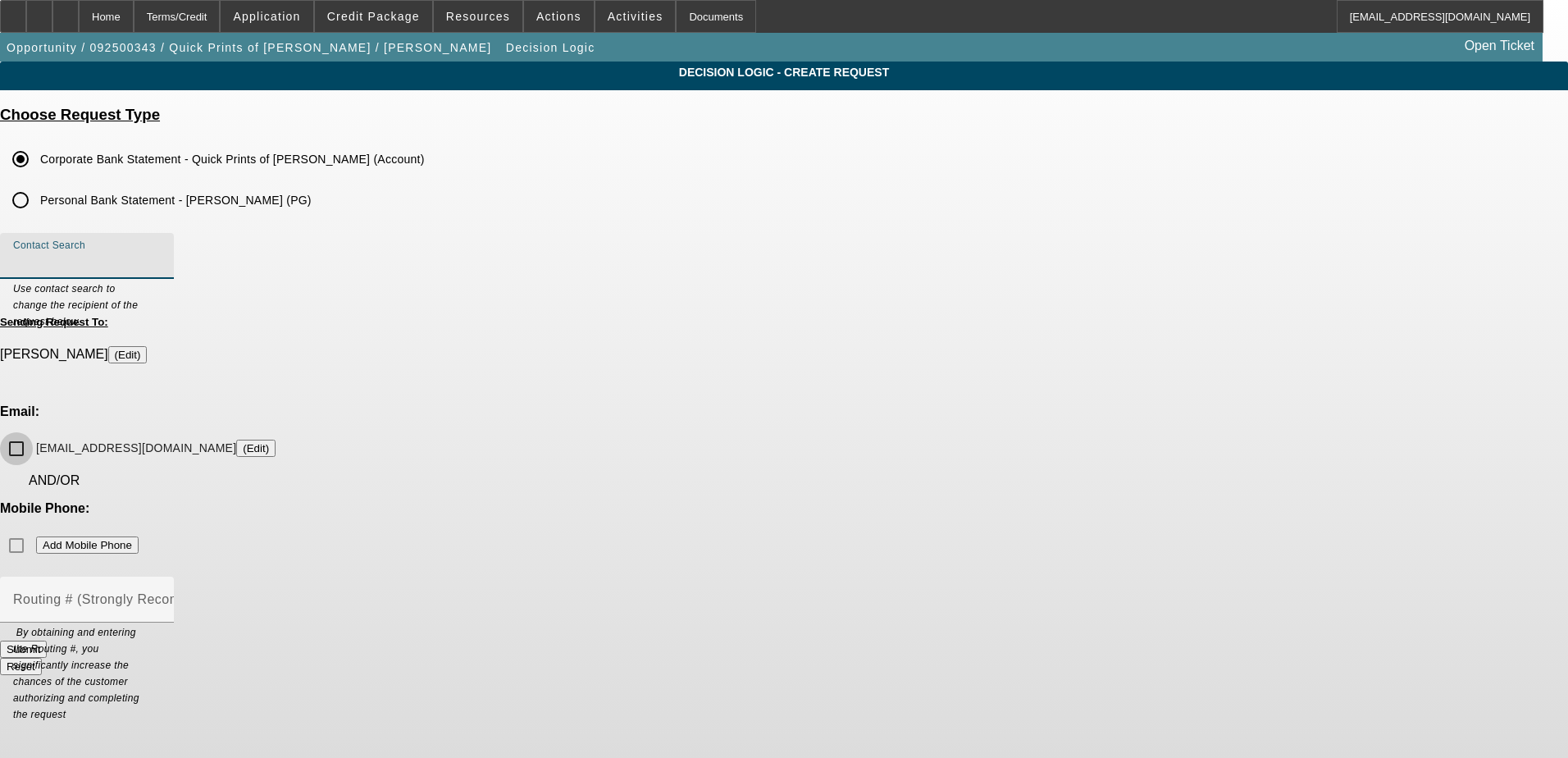
click at [32, 432] on input "quickprintsofalice@yahoo.com (Edit)" at bounding box center [16, 448] width 32 height 32
click at [877, 501] on div "Mobile Phone: Add Mobile Phone" at bounding box center [784, 531] width 1568 height 60
click at [47, 641] on button "Submit" at bounding box center [23, 649] width 47 height 17
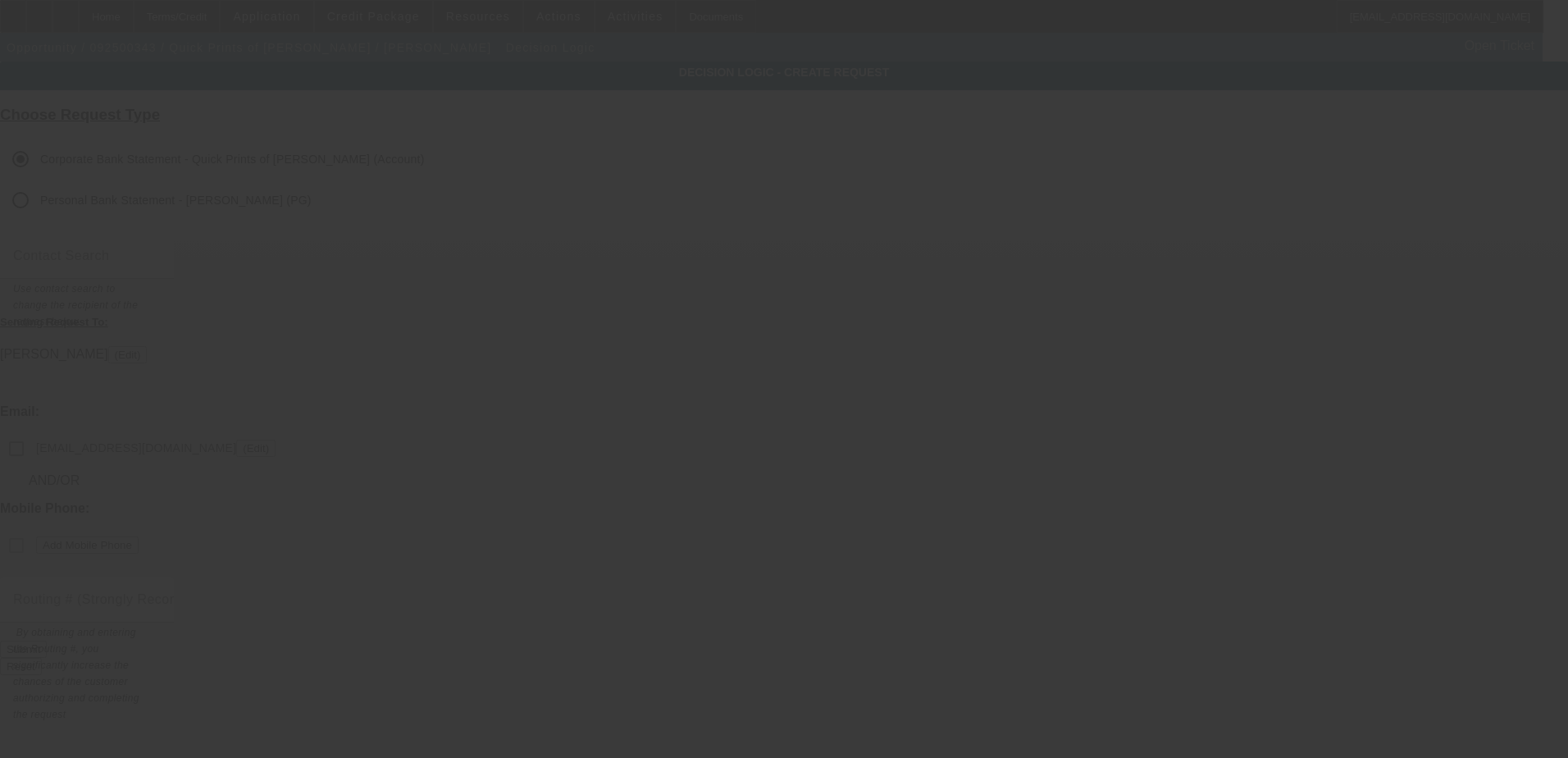
checkbox input "false"
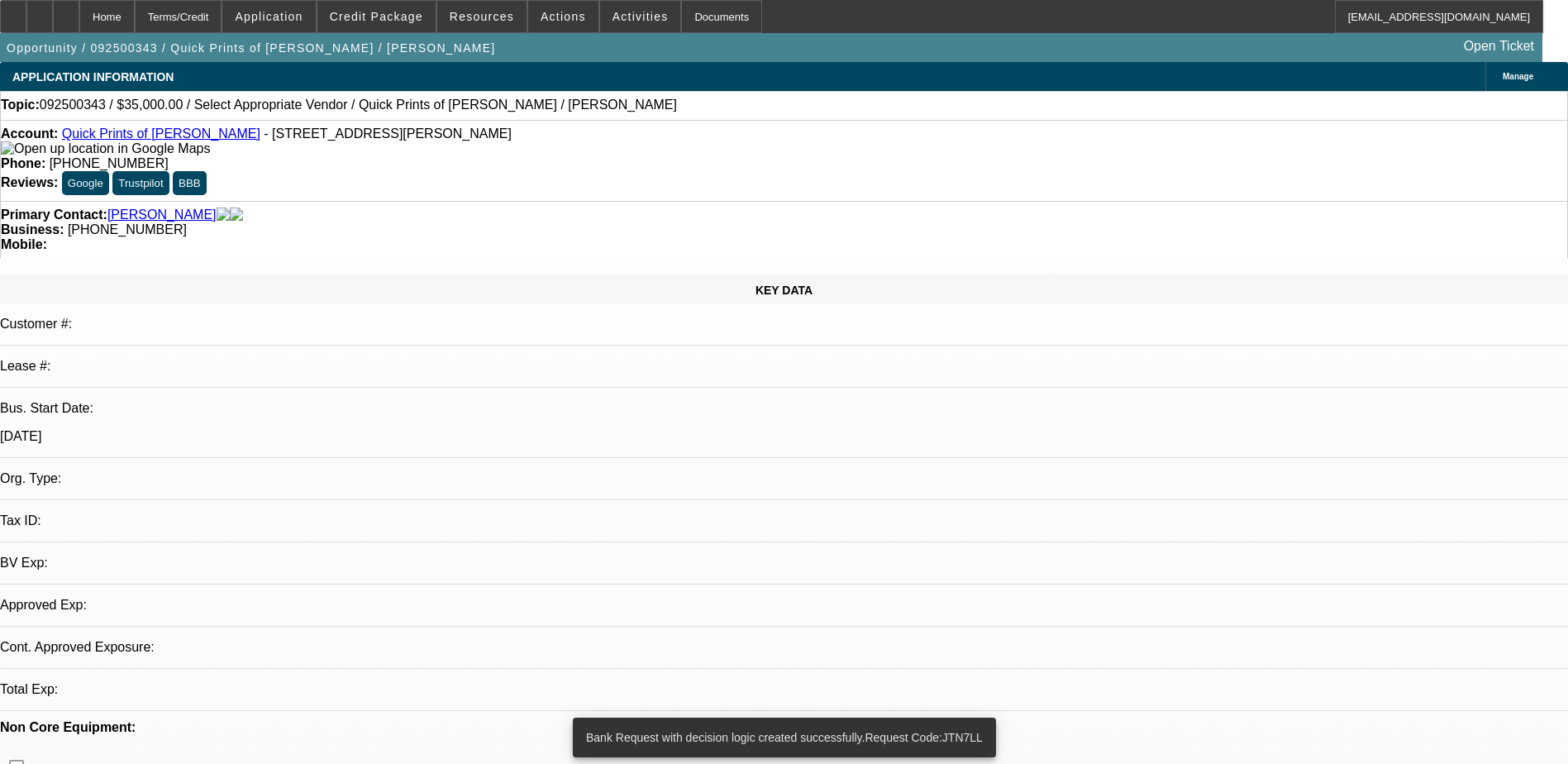
select select "0"
select select "2"
select select "0.1"
select select "4"
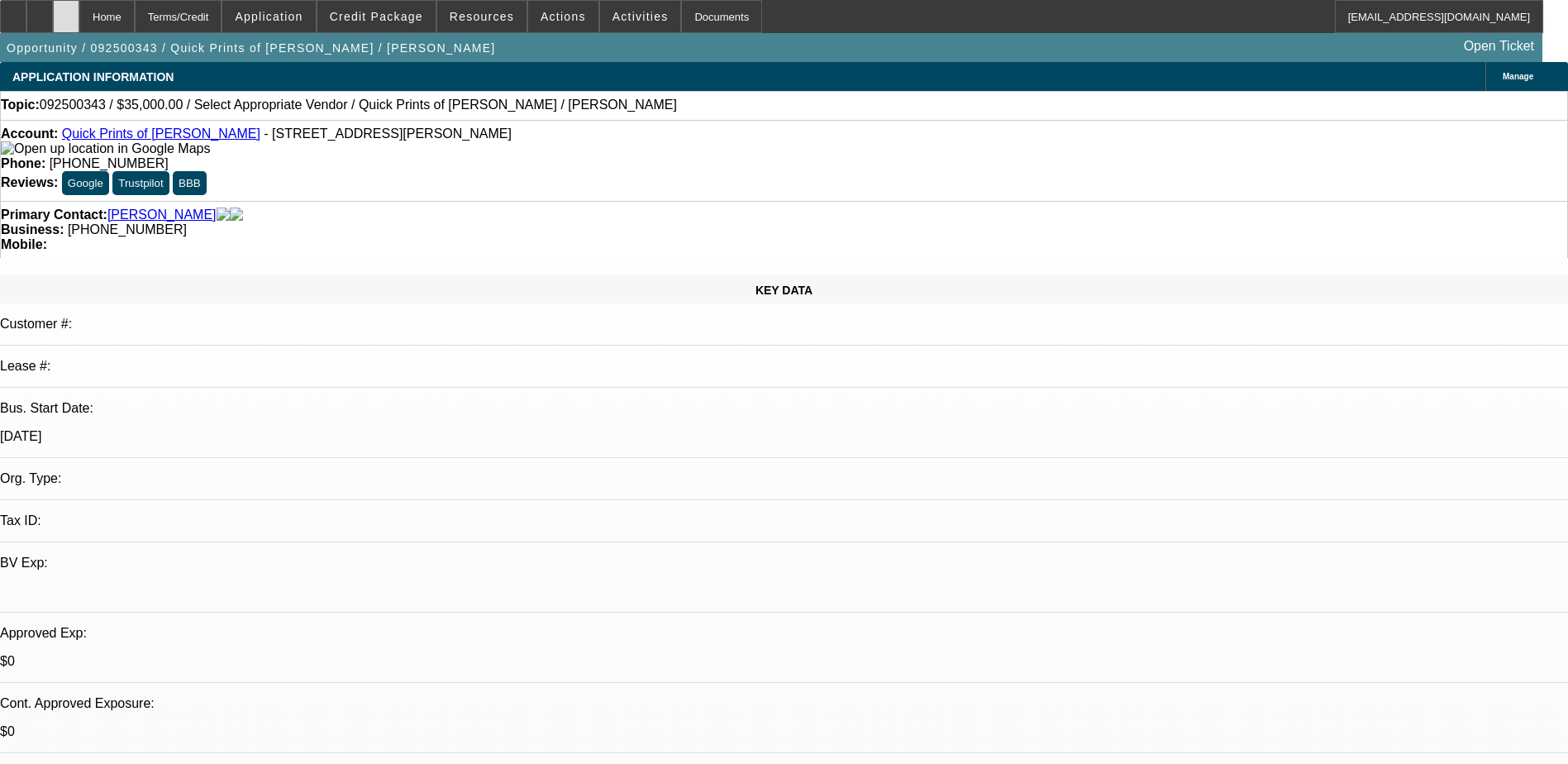
click at [66, 11] on icon at bounding box center [66, 11] width 0 height 0
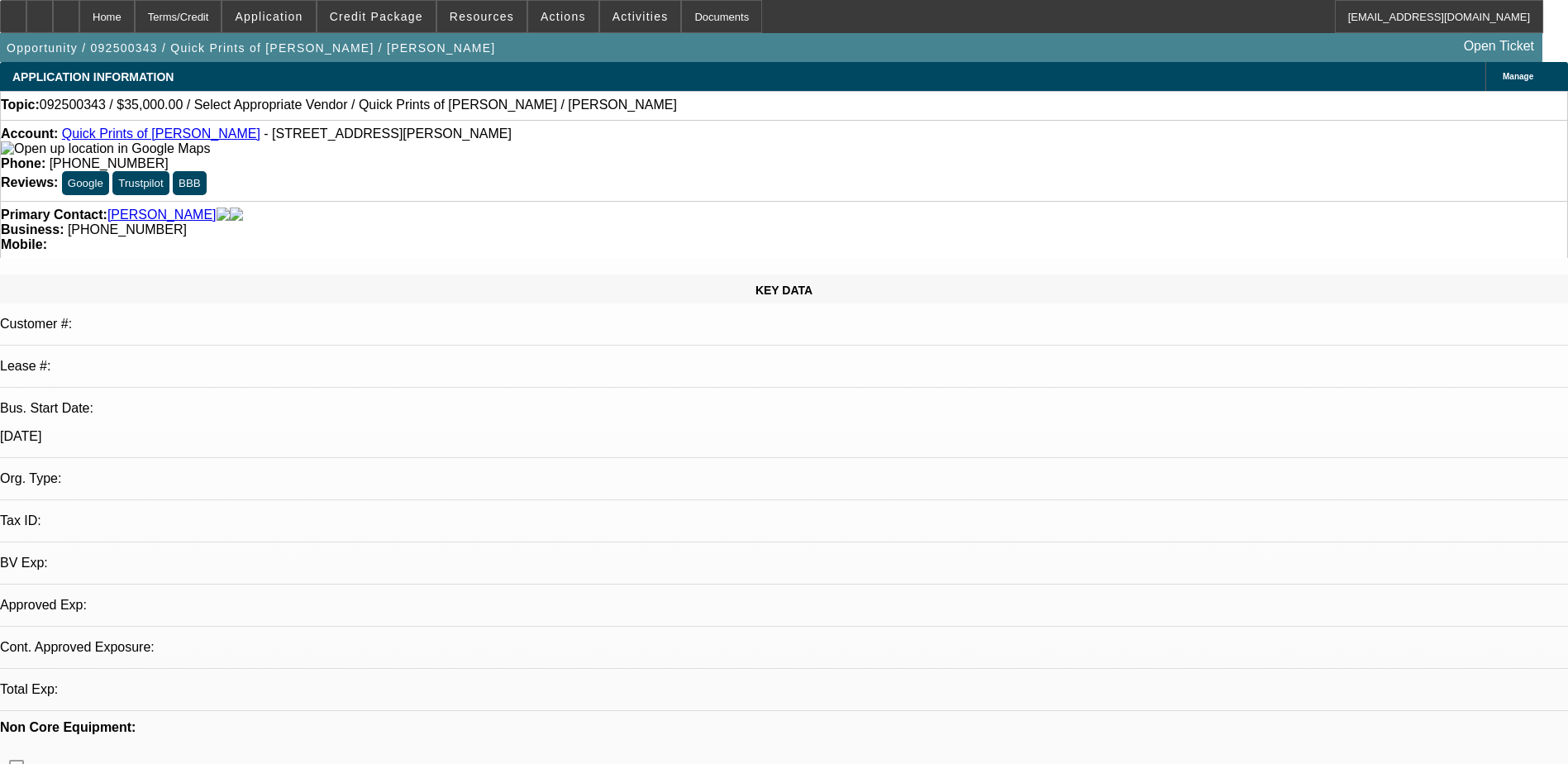
select select "0"
select select "2"
select select "0.1"
select select "4"
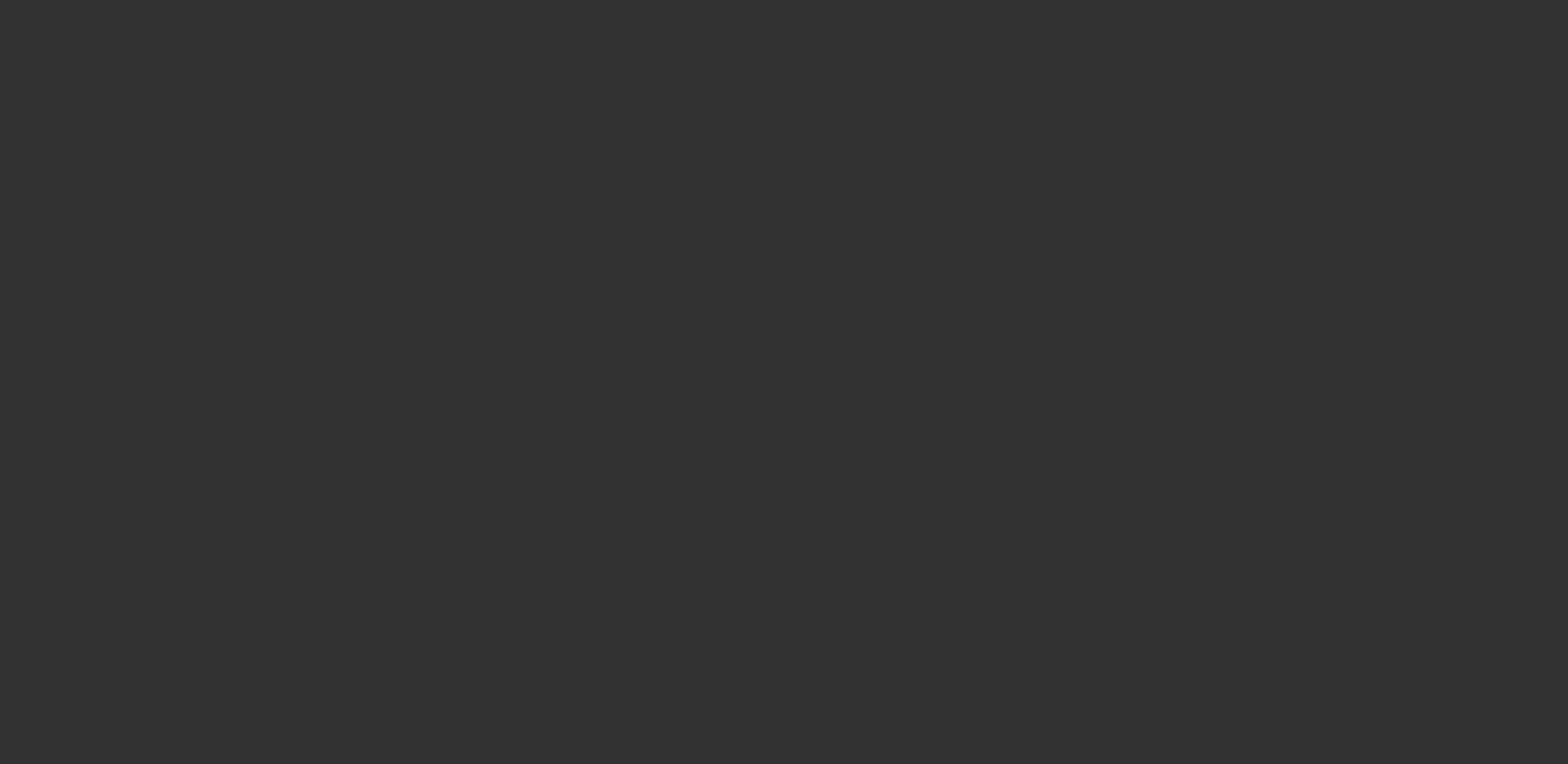
select select "0"
select select "2"
select select "0.1"
select select "1"
select select "2"
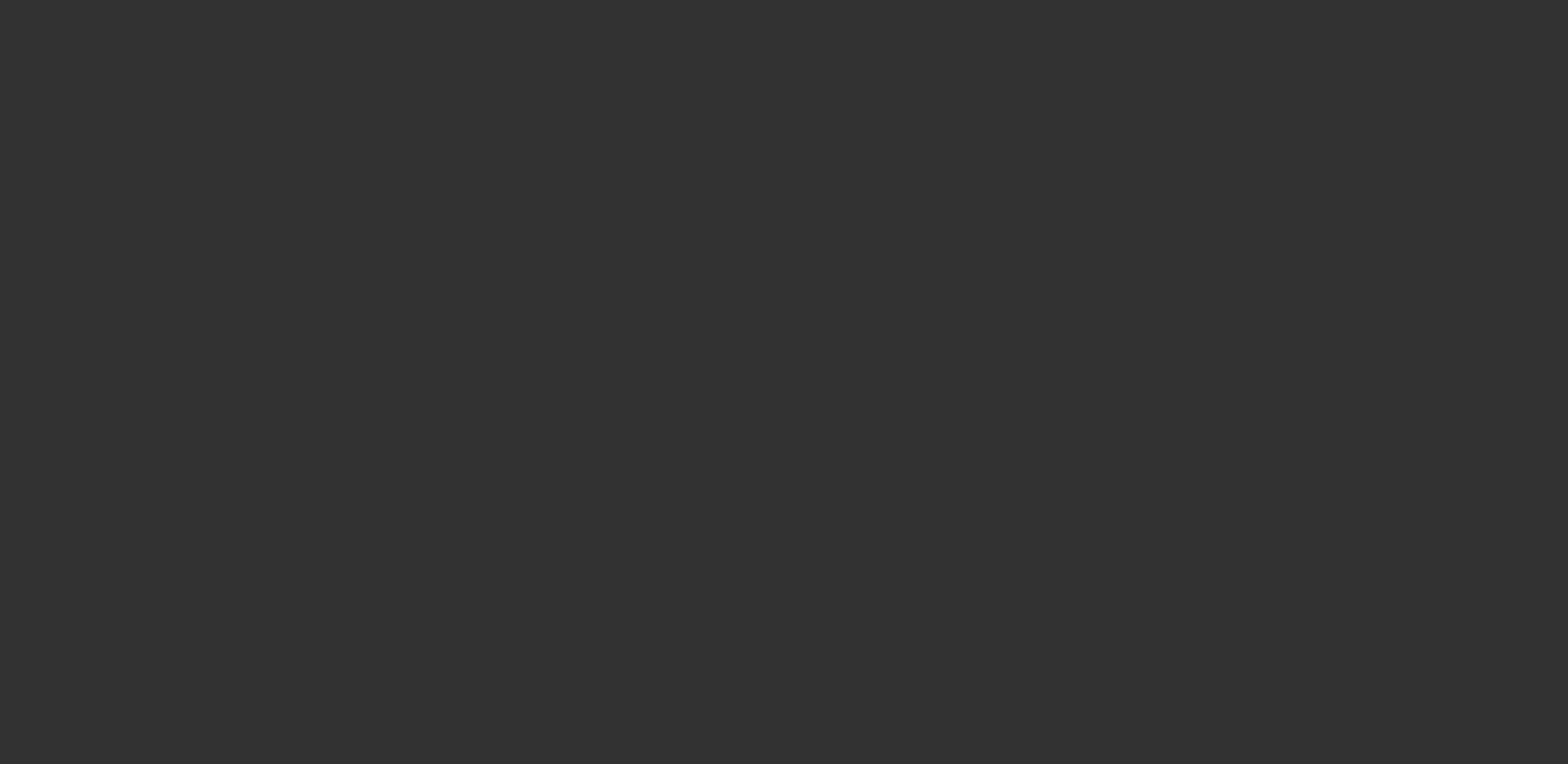
select select "4"
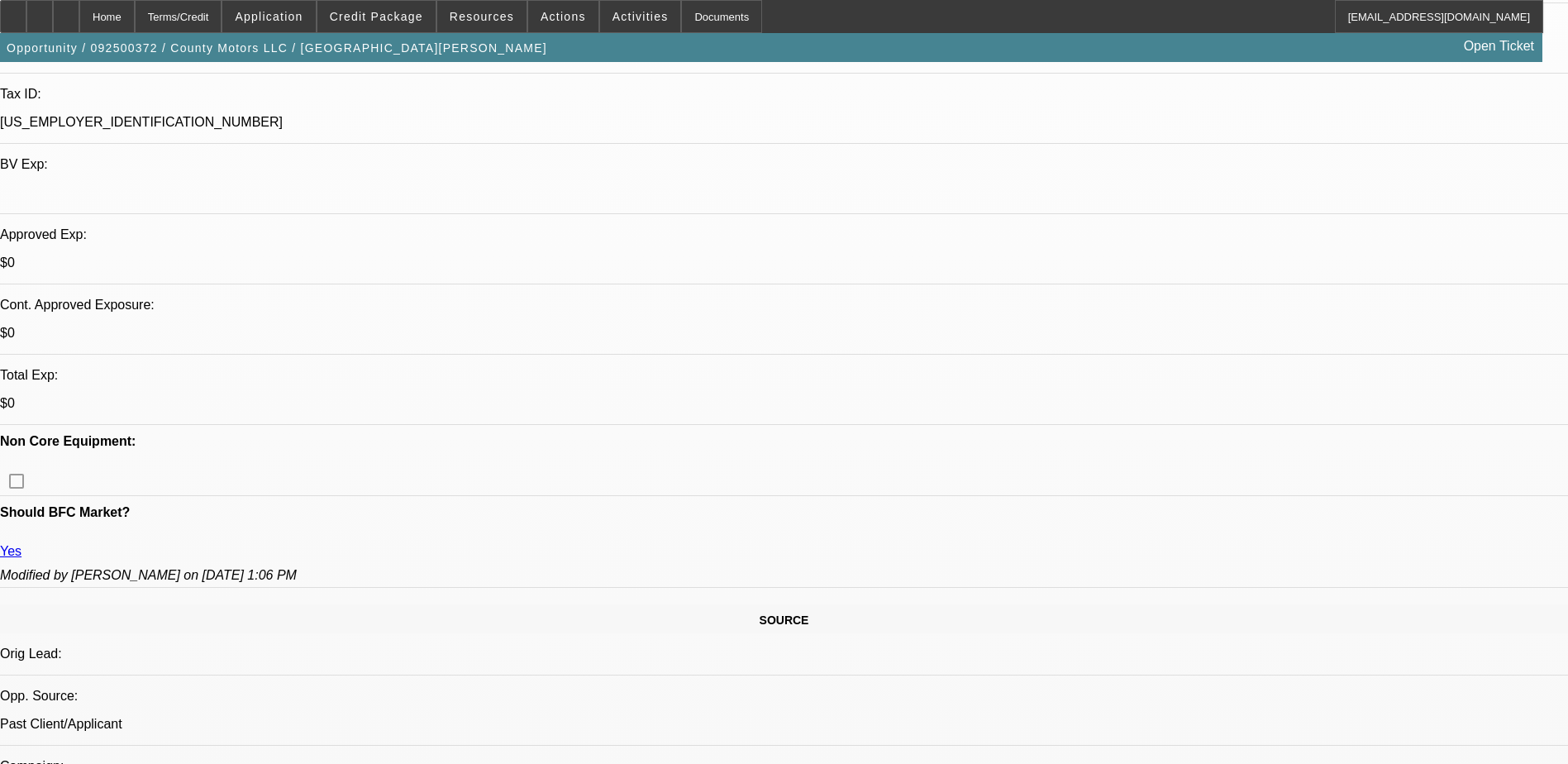
scroll to position [414, 0]
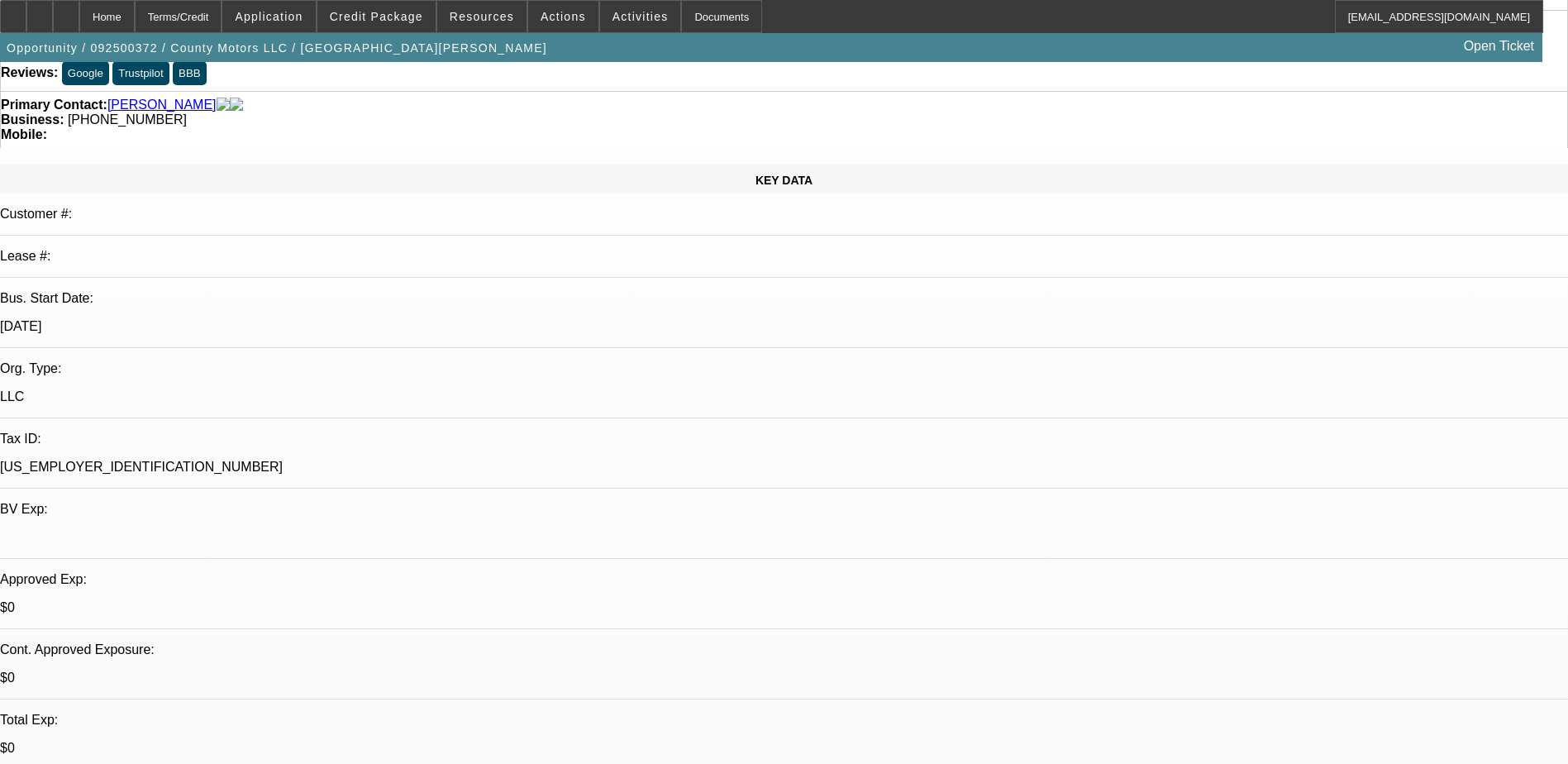
scroll to position [331, 0]
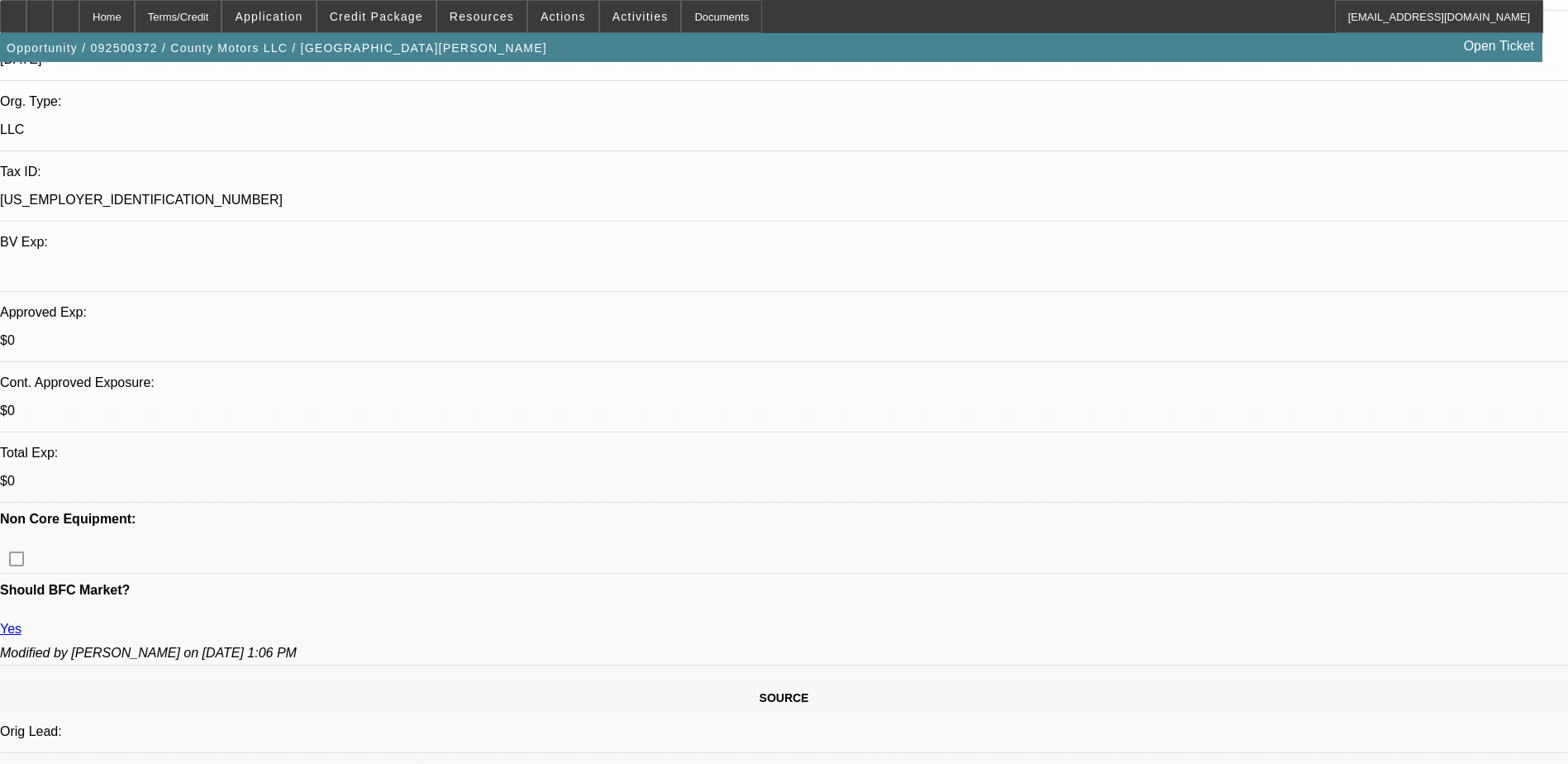
scroll to position [414, 0]
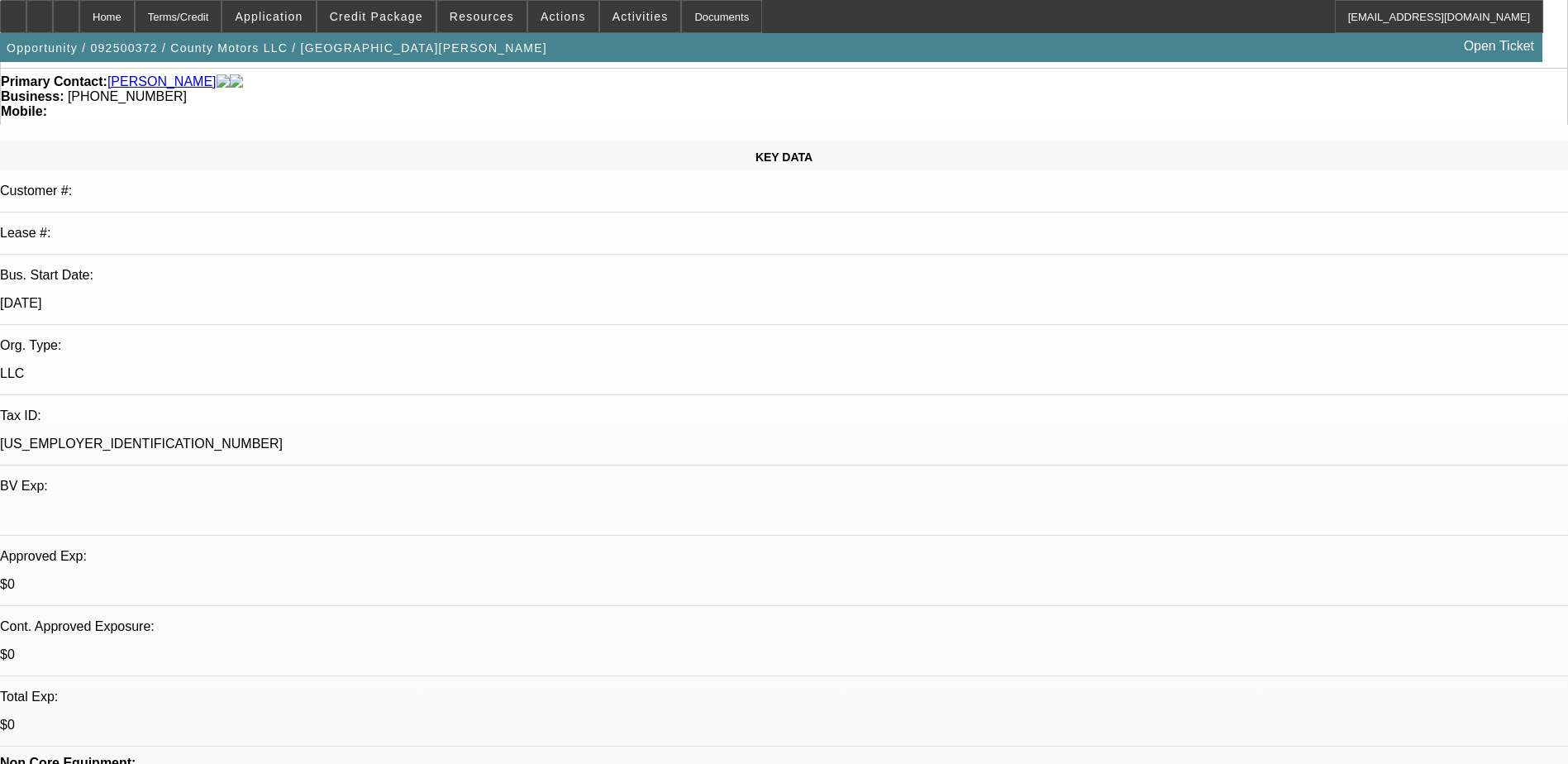
scroll to position [0, 0]
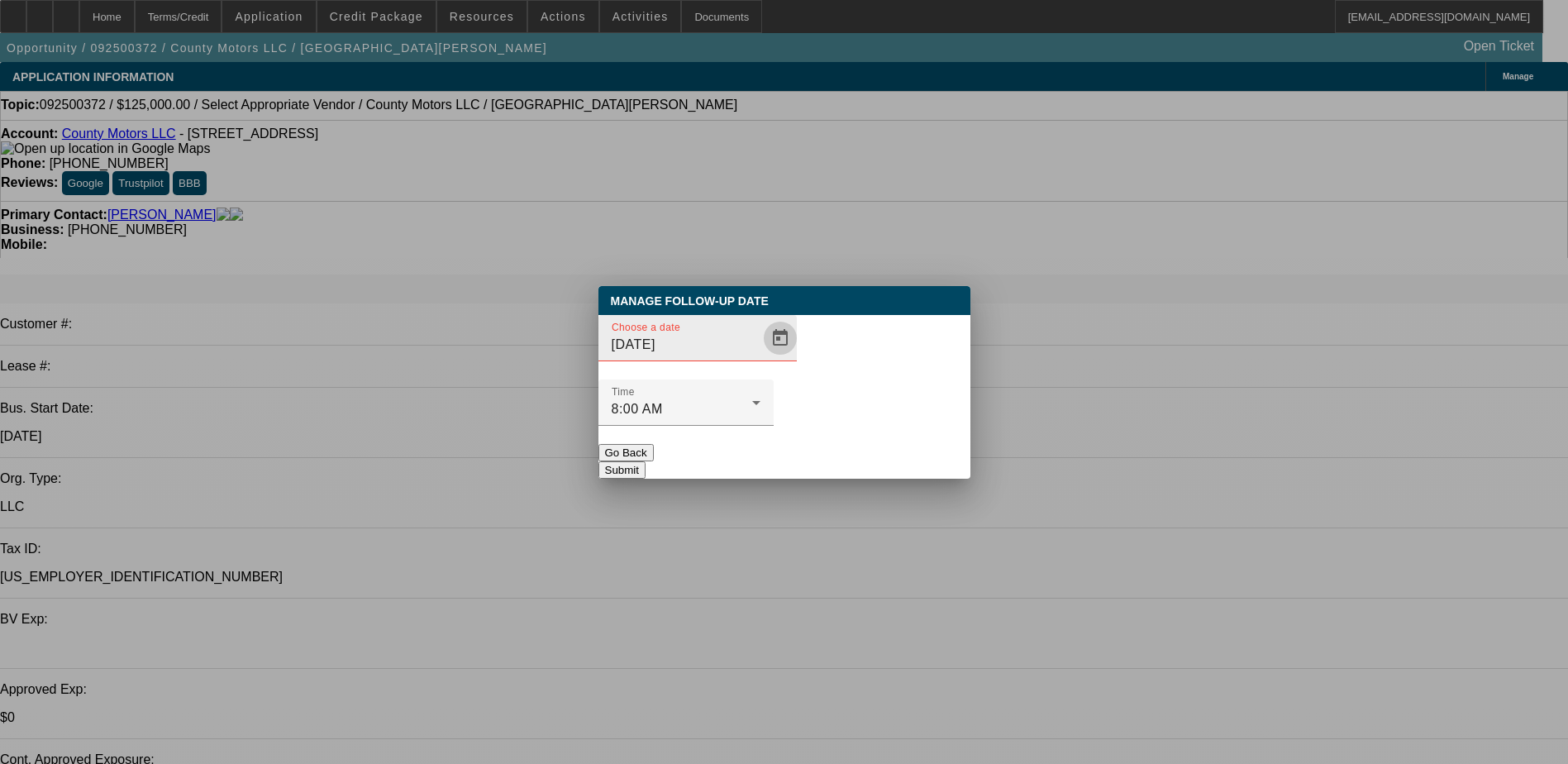
click at [760, 358] on span "Open calendar" at bounding box center [780, 338] width 40 height 40
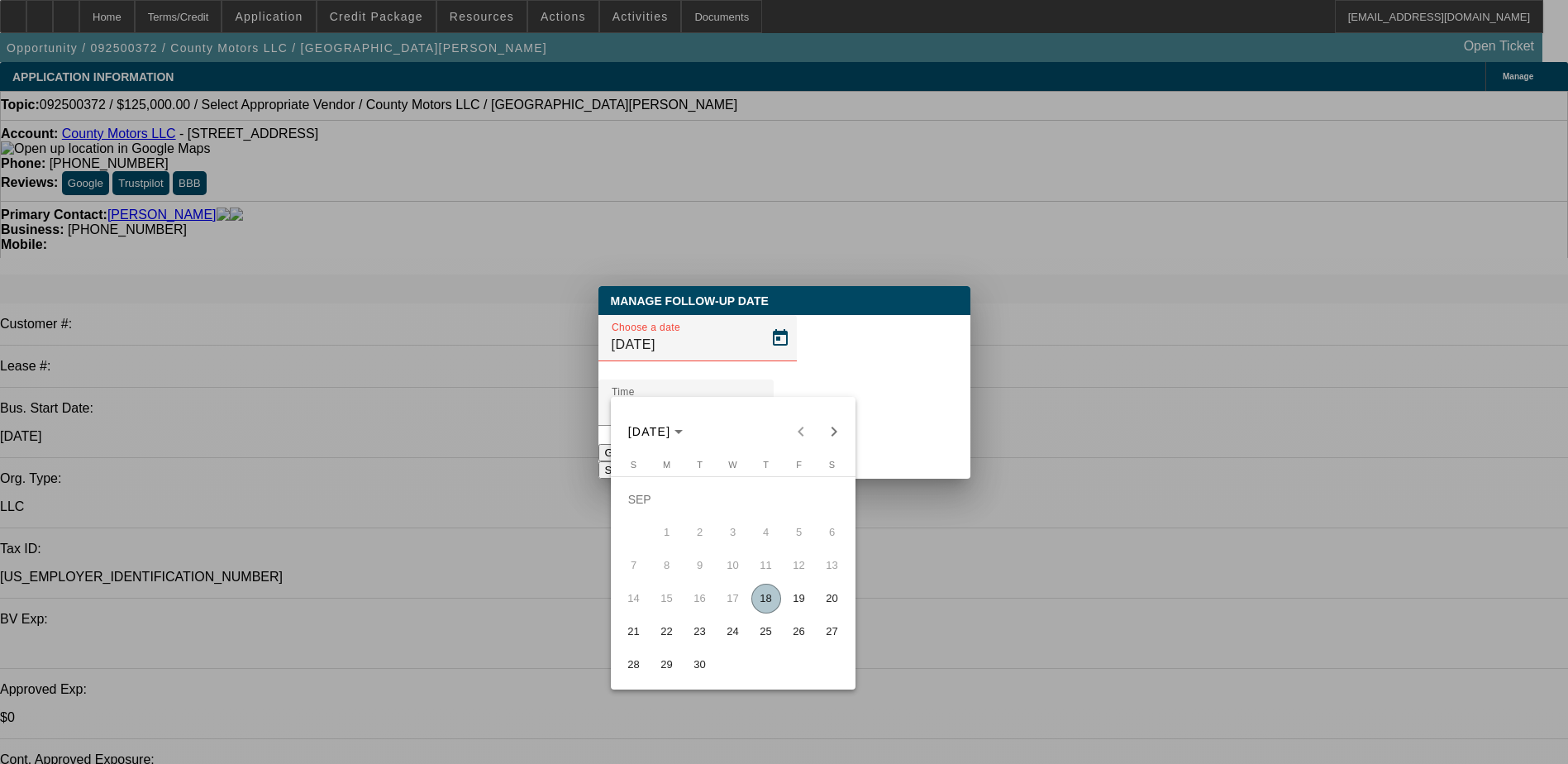
drag, startPoint x: 795, startPoint y: 604, endPoint x: 796, endPoint y: 587, distance: 17.0
click at [796, 603] on span "19" at bounding box center [799, 598] width 30 height 30
type input "[DATE]"
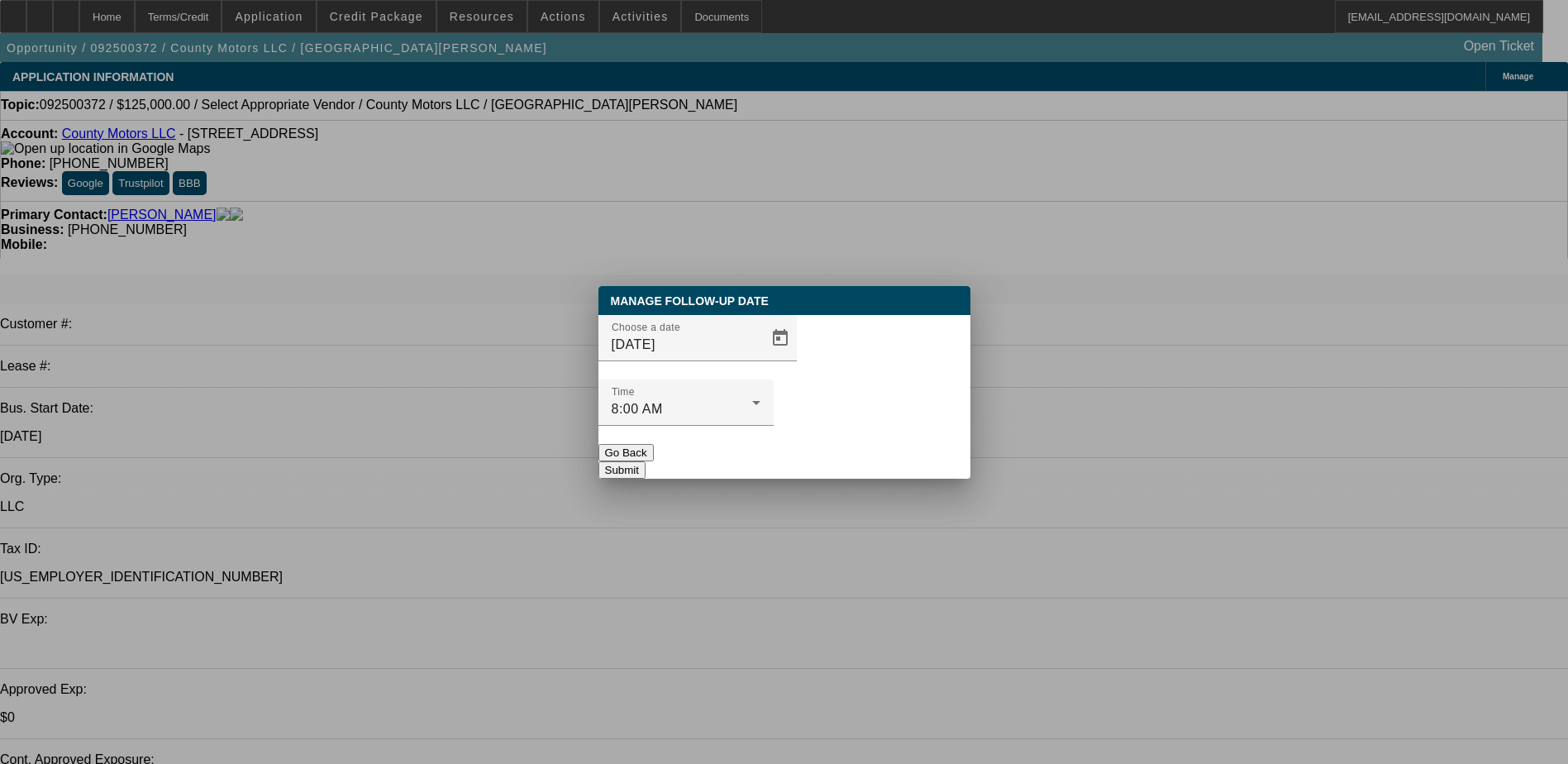
click at [646, 462] on button "Submit" at bounding box center [622, 470] width 47 height 17
